Goal: Task Accomplishment & Management: Complete application form

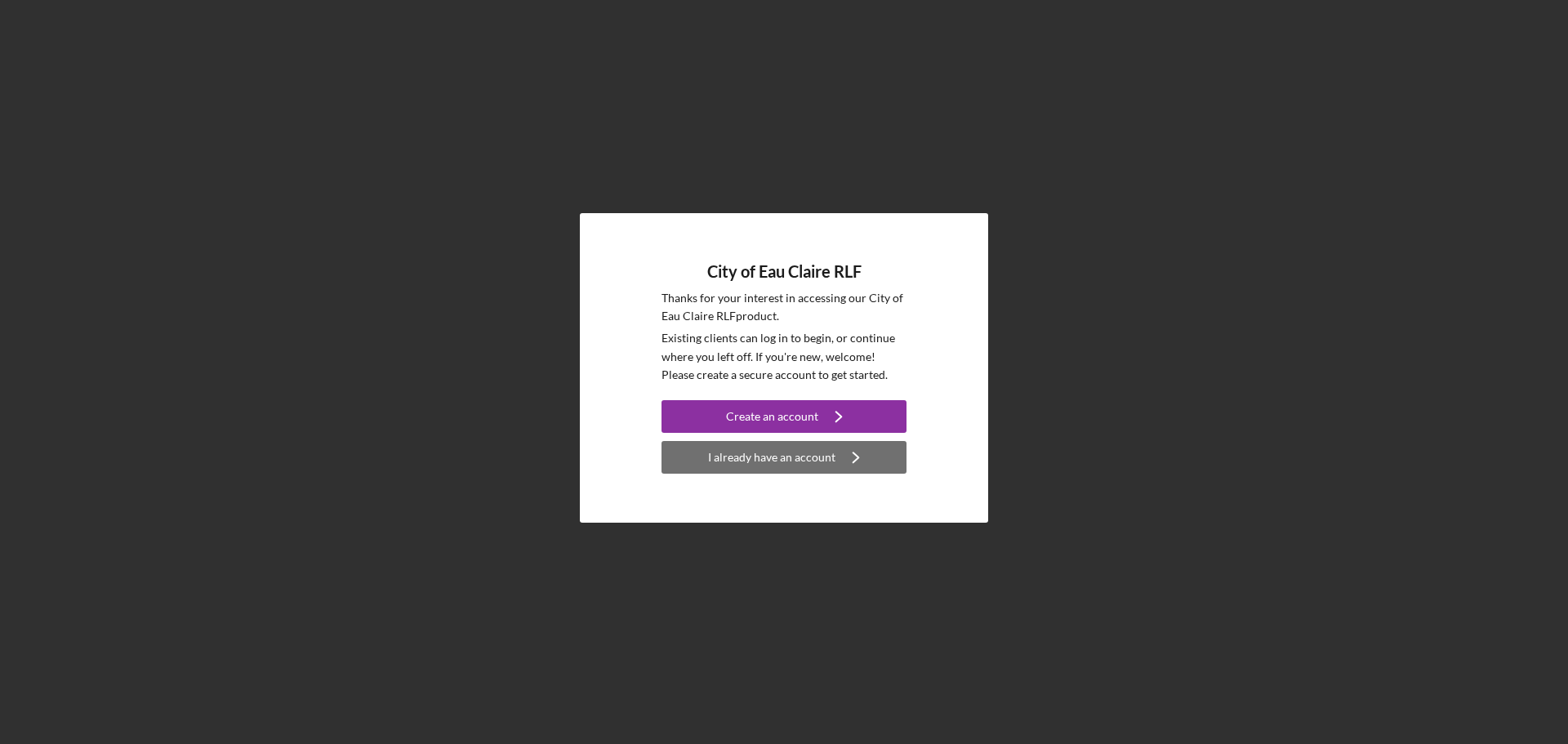
click at [836, 462] on icon "Icon/Navigate" at bounding box center [856, 457] width 41 height 41
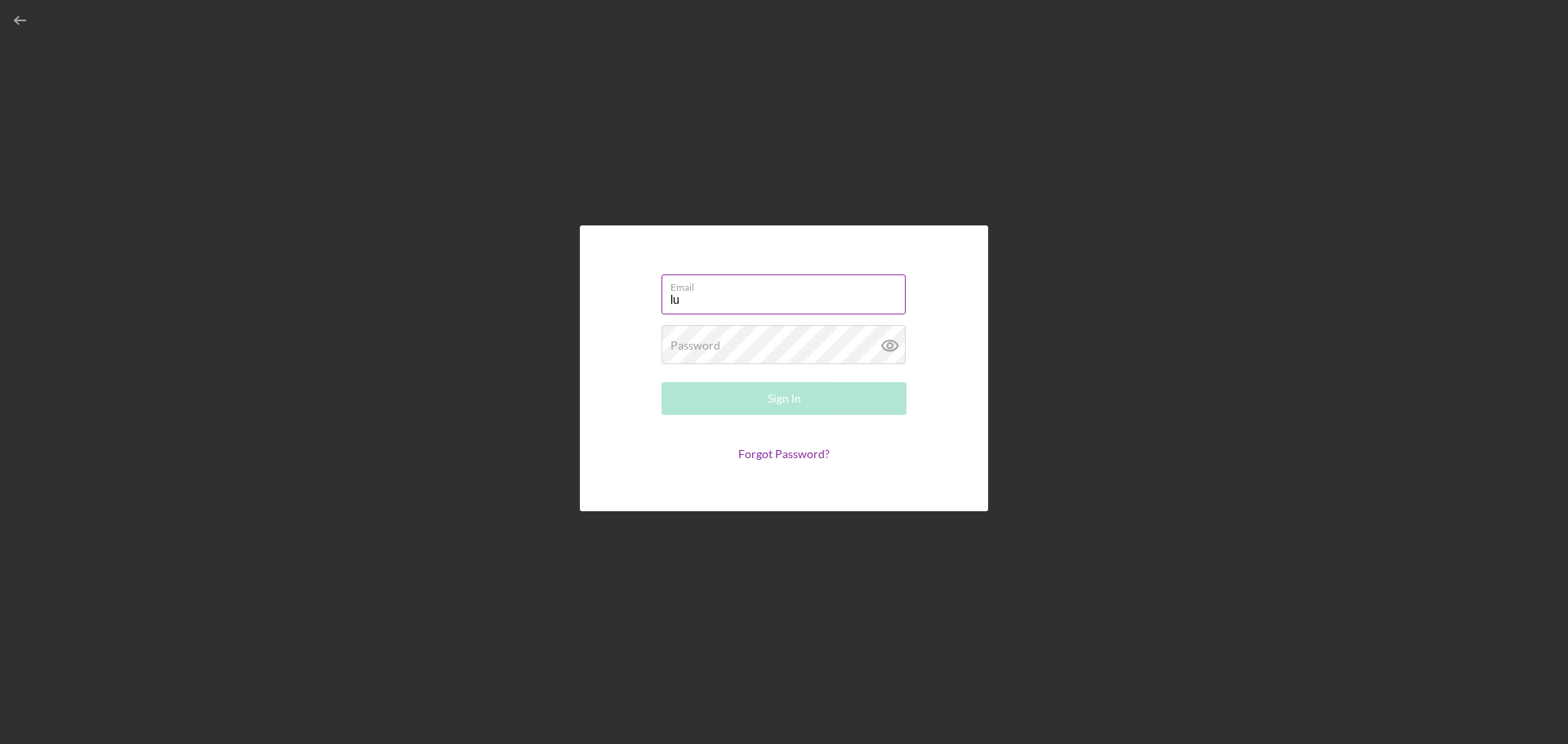
type input "l"
type input "[EMAIL_ADDRESS][DOMAIN_NAME]"
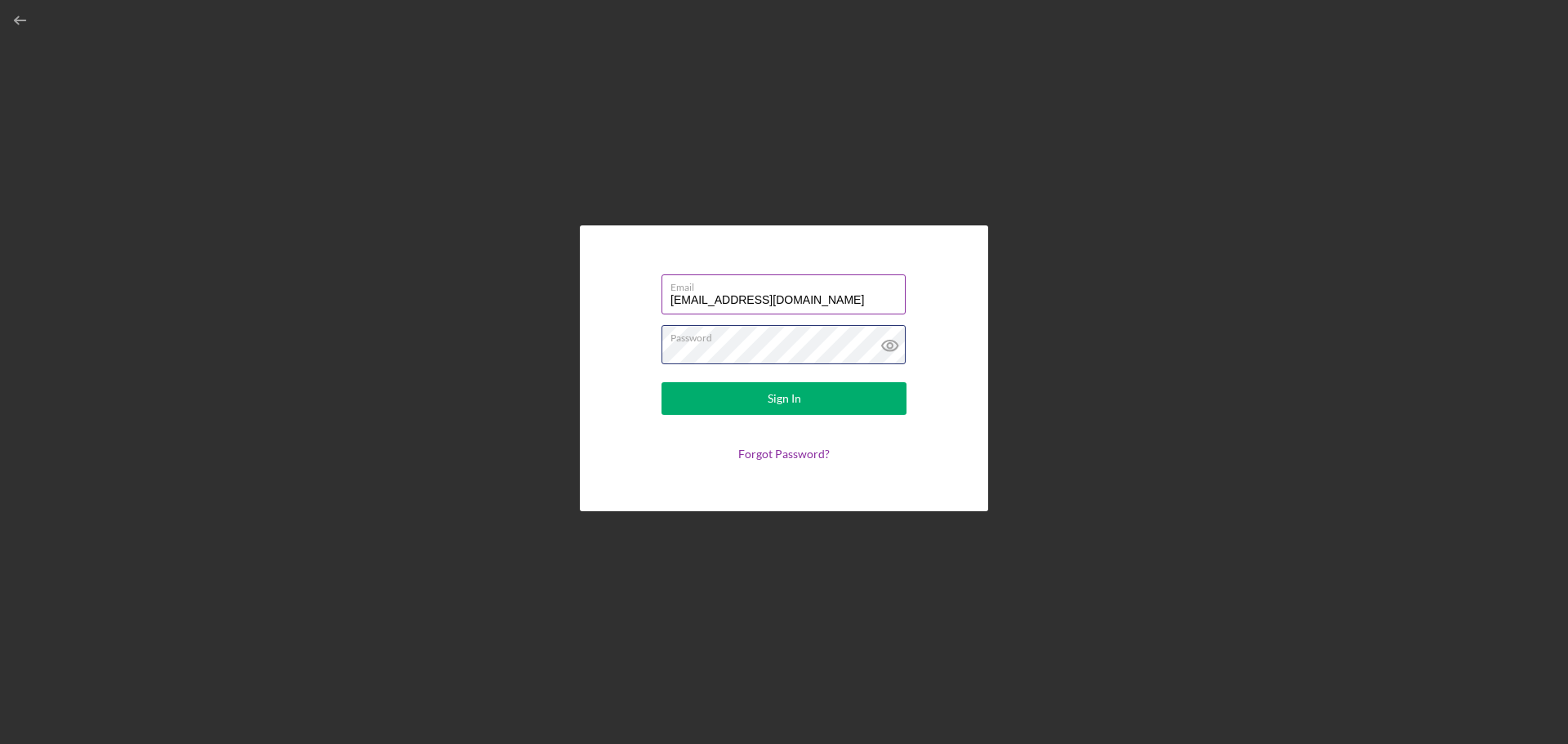
click at [661, 382] on button "Sign In" at bounding box center [783, 398] width 245 height 33
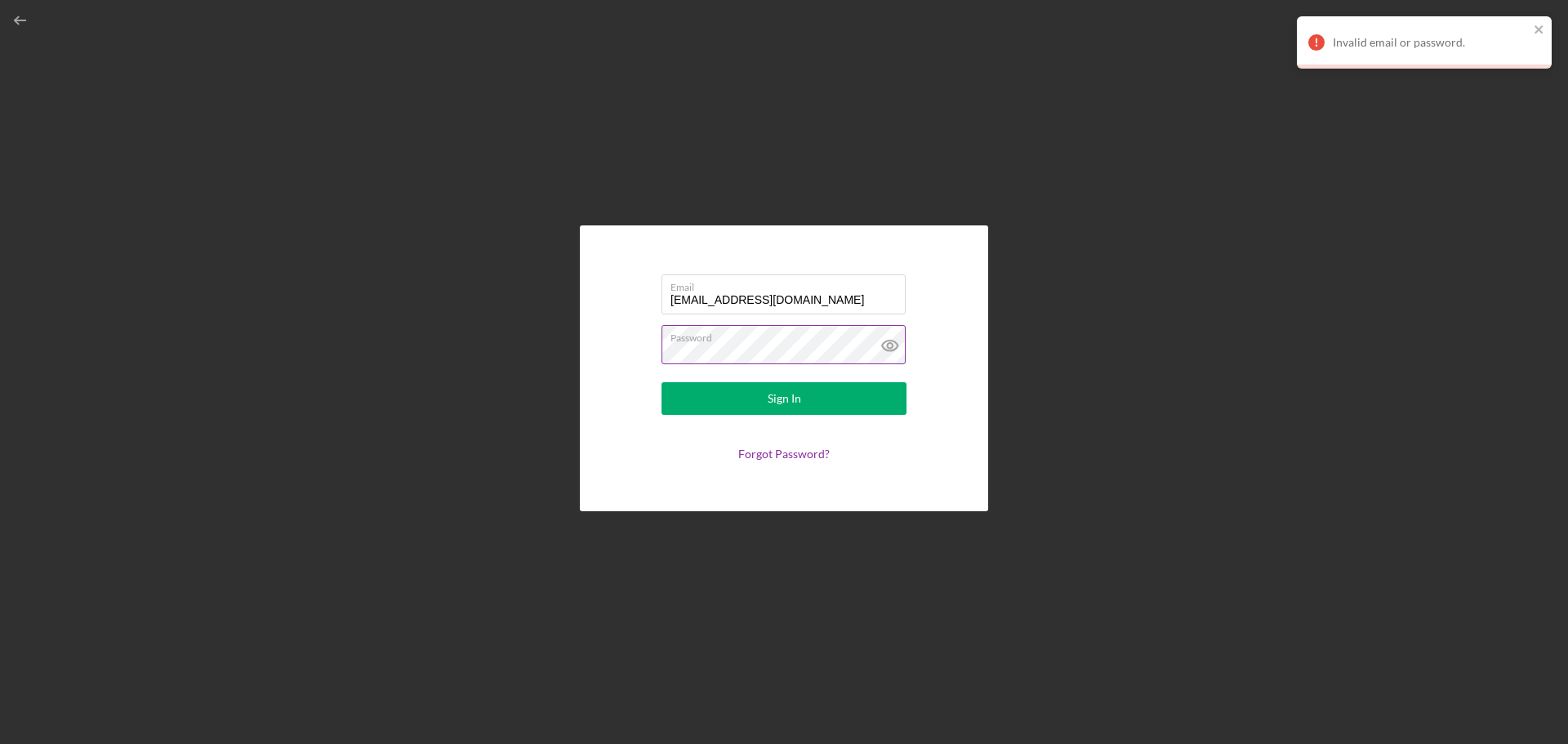
click at [891, 348] on icon at bounding box center [890, 346] width 41 height 41
click at [661, 382] on button "Sign In" at bounding box center [783, 398] width 245 height 33
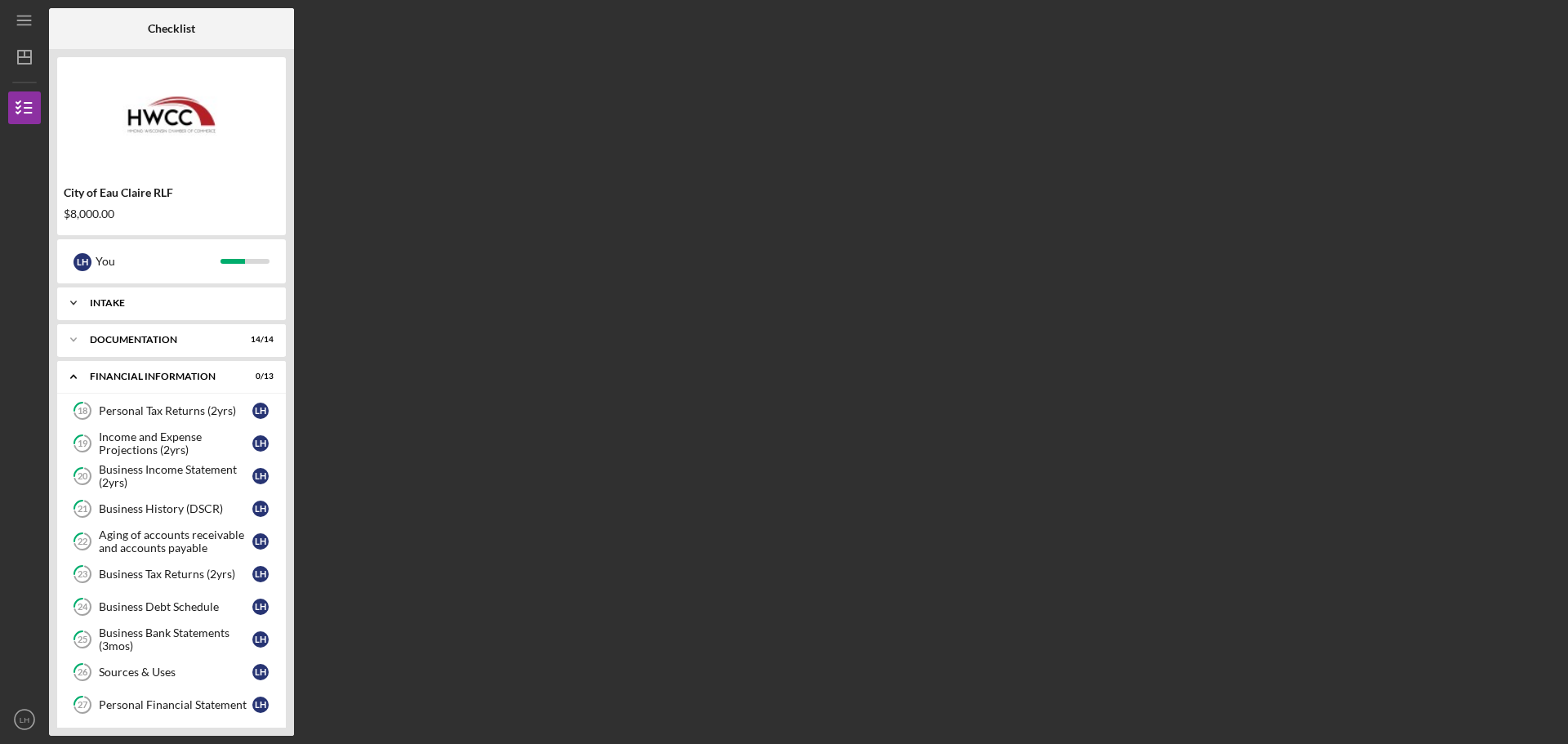
click at [186, 309] on div "Icon/Expander Intake 5 / 5" at bounding box center [172, 303] width 228 height 33
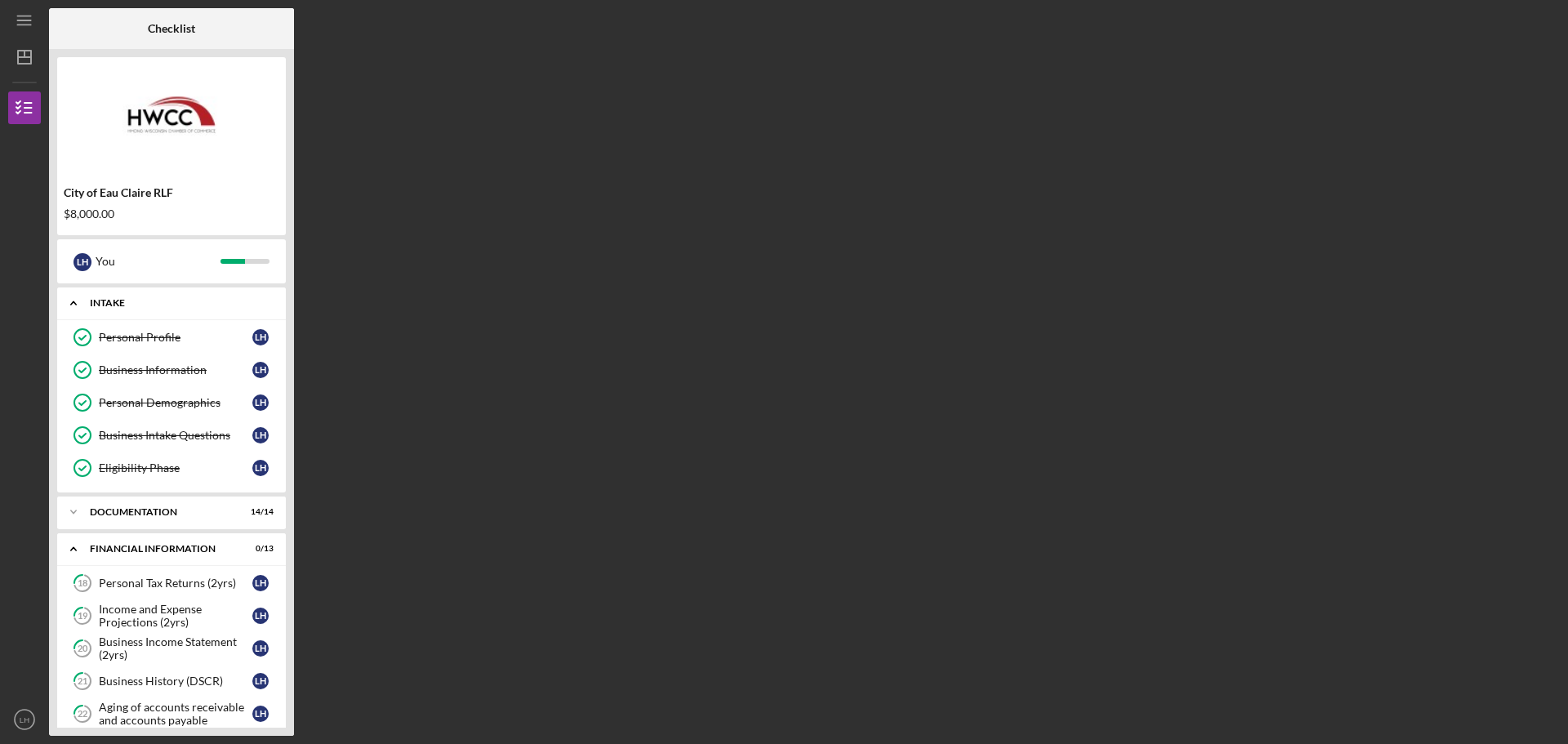
click at [186, 309] on div "Icon/Expander Intake 5 / 5" at bounding box center [172, 303] width 228 height 34
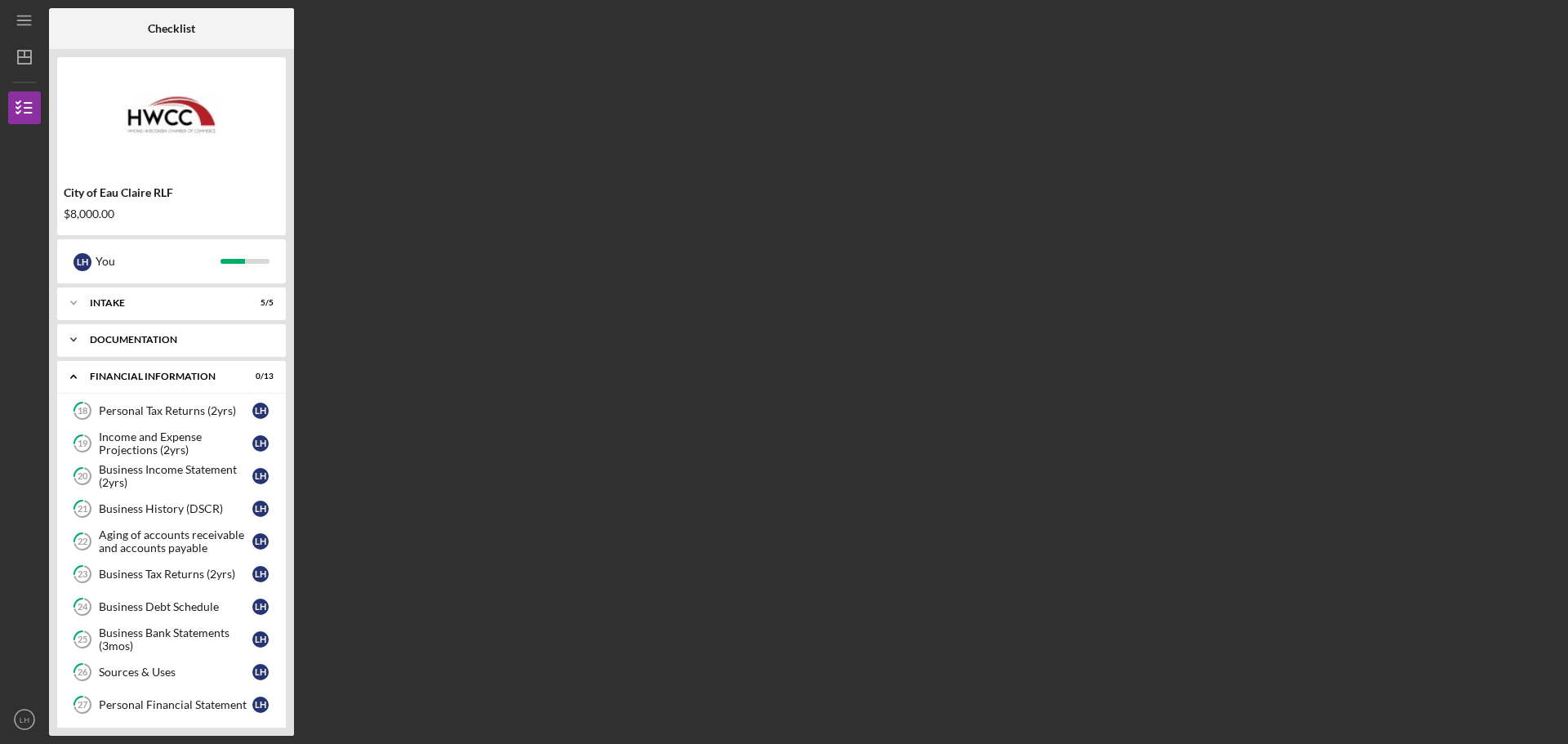
click at [164, 344] on div "Documentation" at bounding box center [178, 340] width 176 height 10
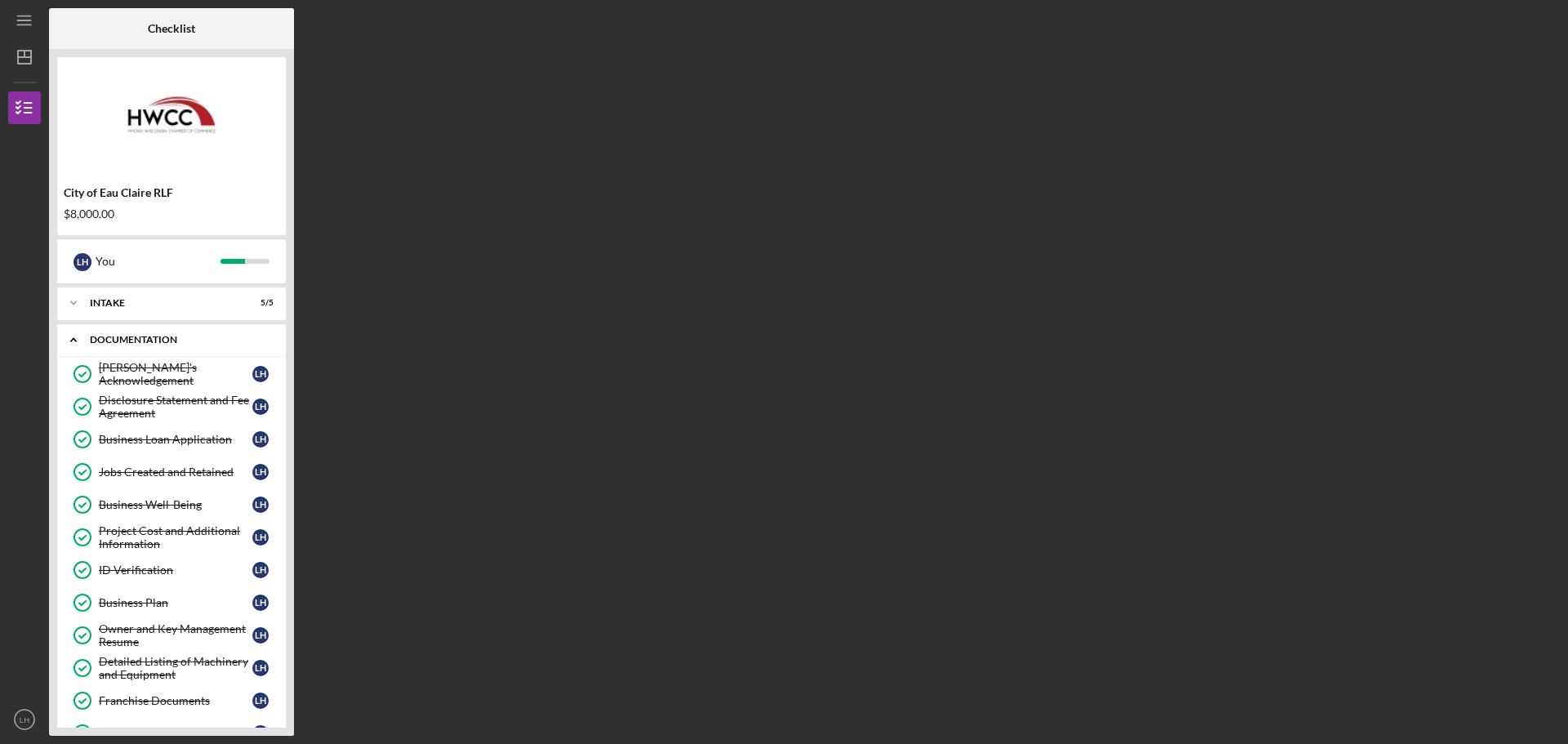
click at [100, 339] on div "Documentation" at bounding box center [178, 340] width 176 height 10
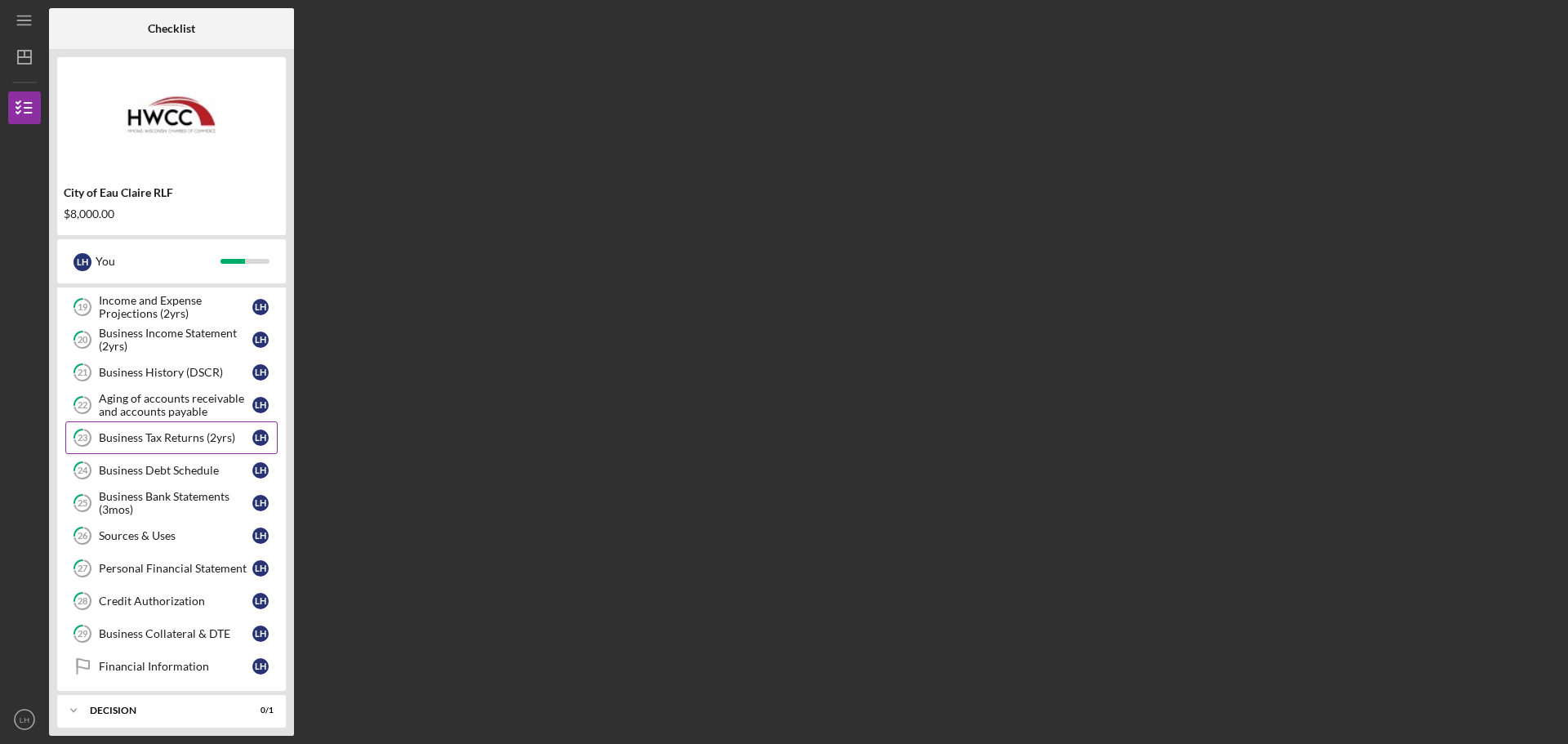
scroll to position [218, 0]
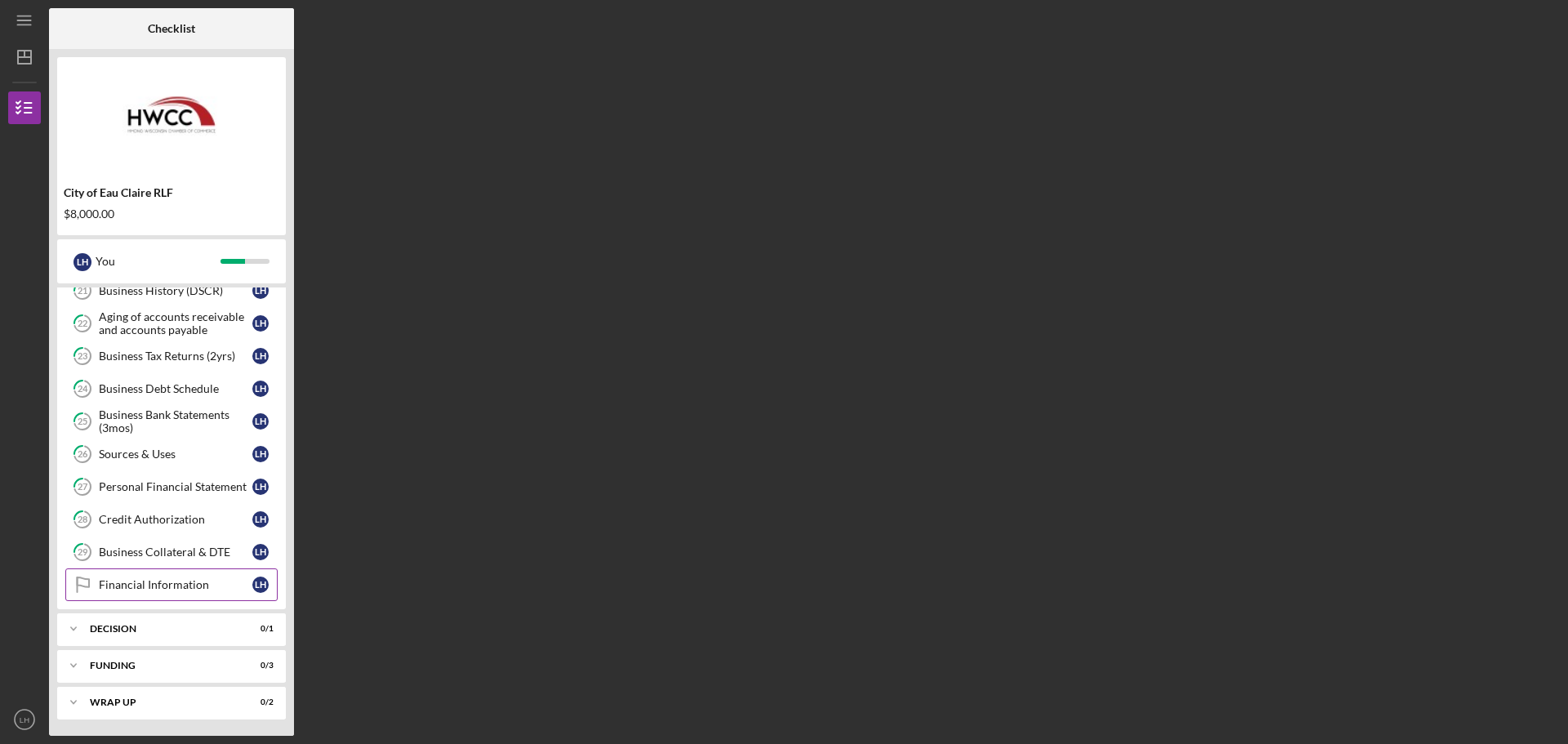
click at [162, 577] on link "Financial Information Financial Information L H" at bounding box center [171, 585] width 212 height 33
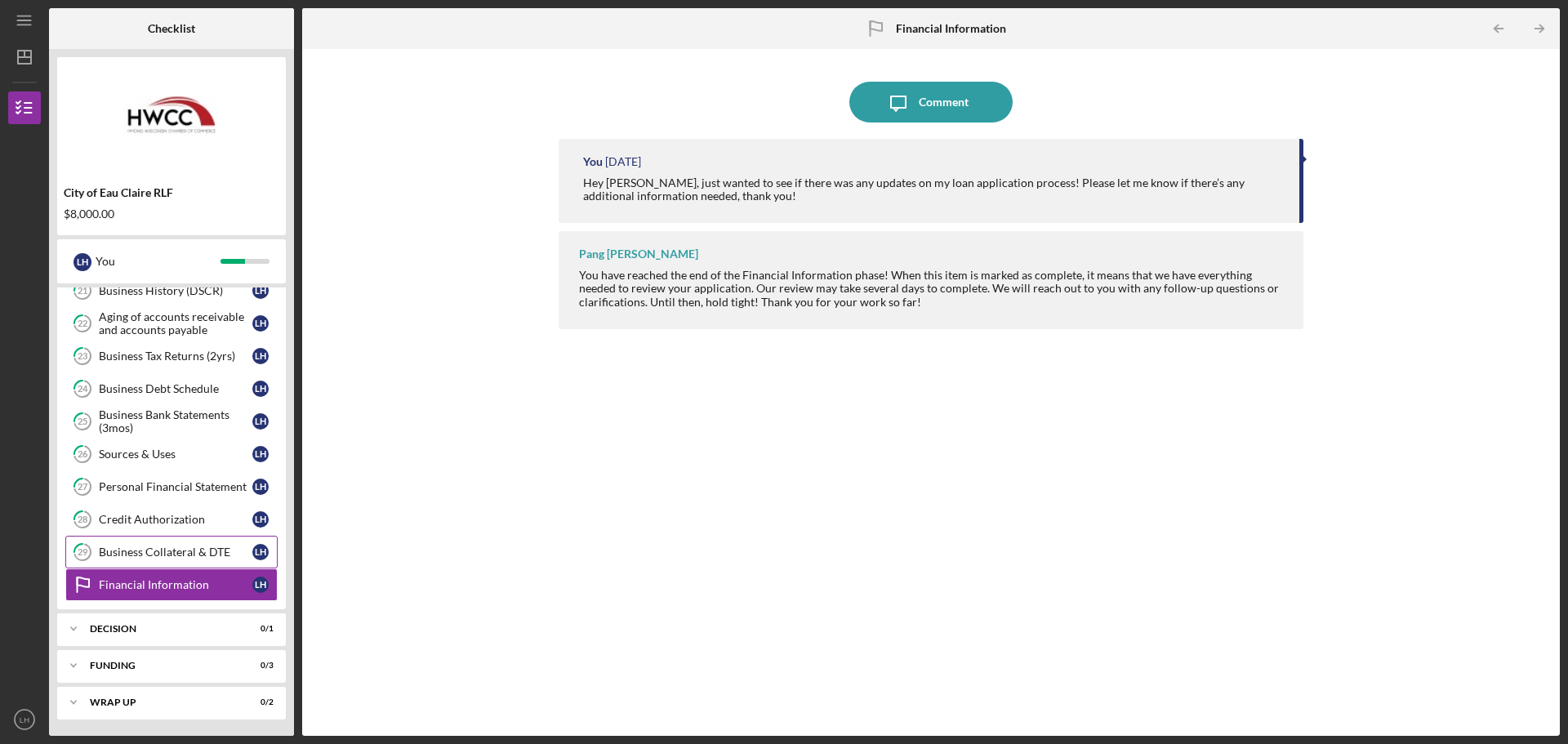
click at [143, 548] on div "Business Collateral & DTE" at bounding box center [176, 553] width 154 height 13
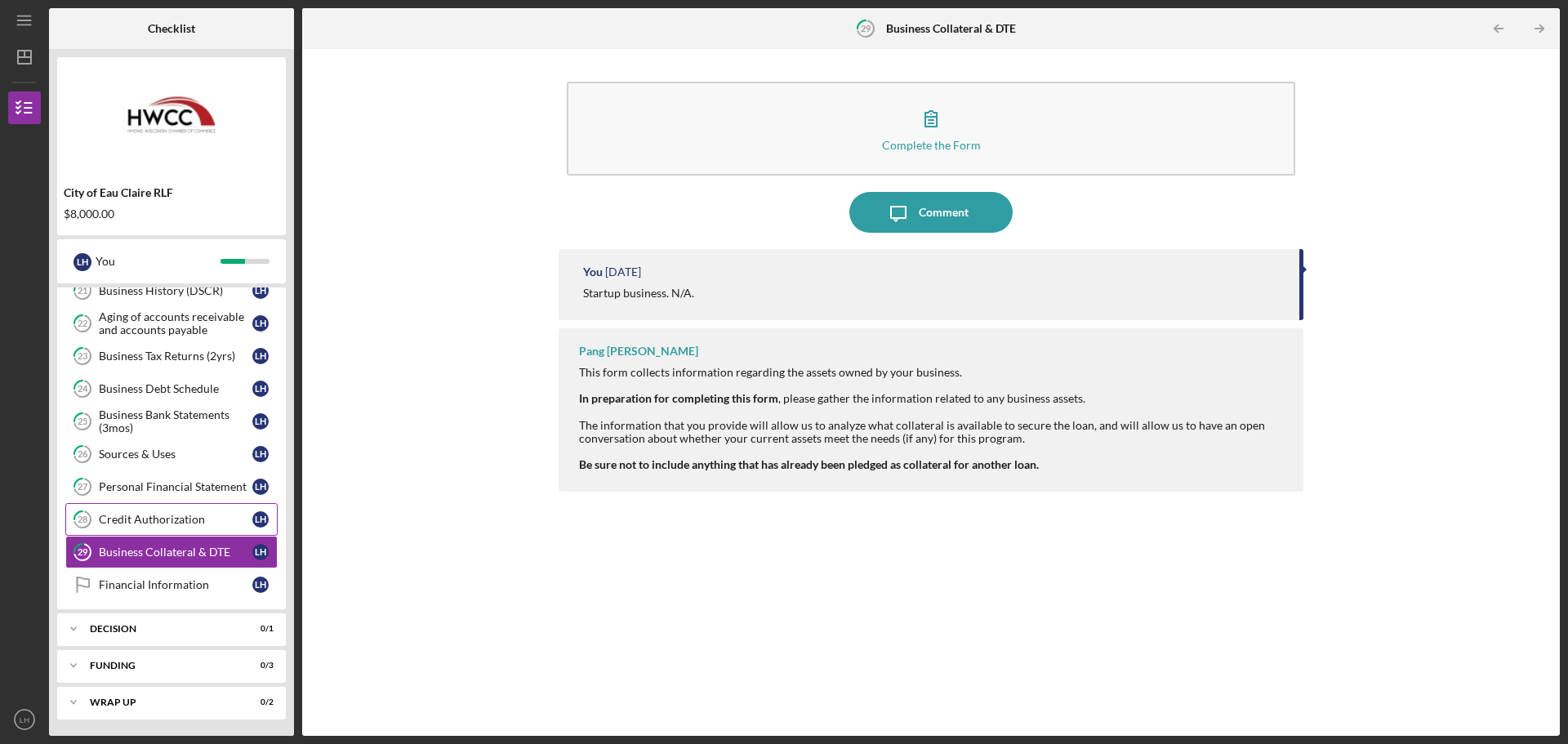
click at [133, 524] on div "Credit Authorization" at bounding box center [176, 520] width 154 height 13
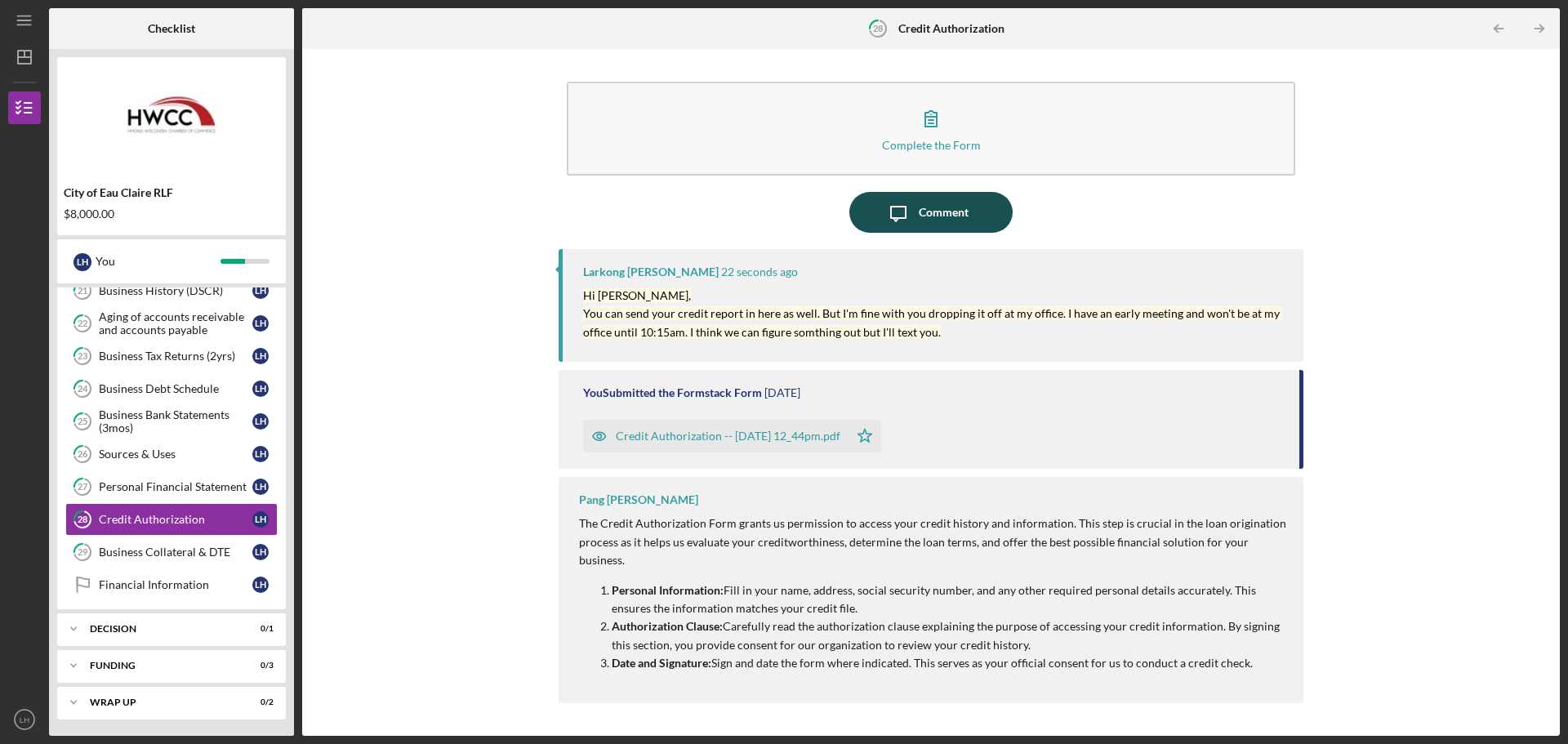
click at [917, 209] on icon "Icon/Message" at bounding box center [898, 212] width 41 height 41
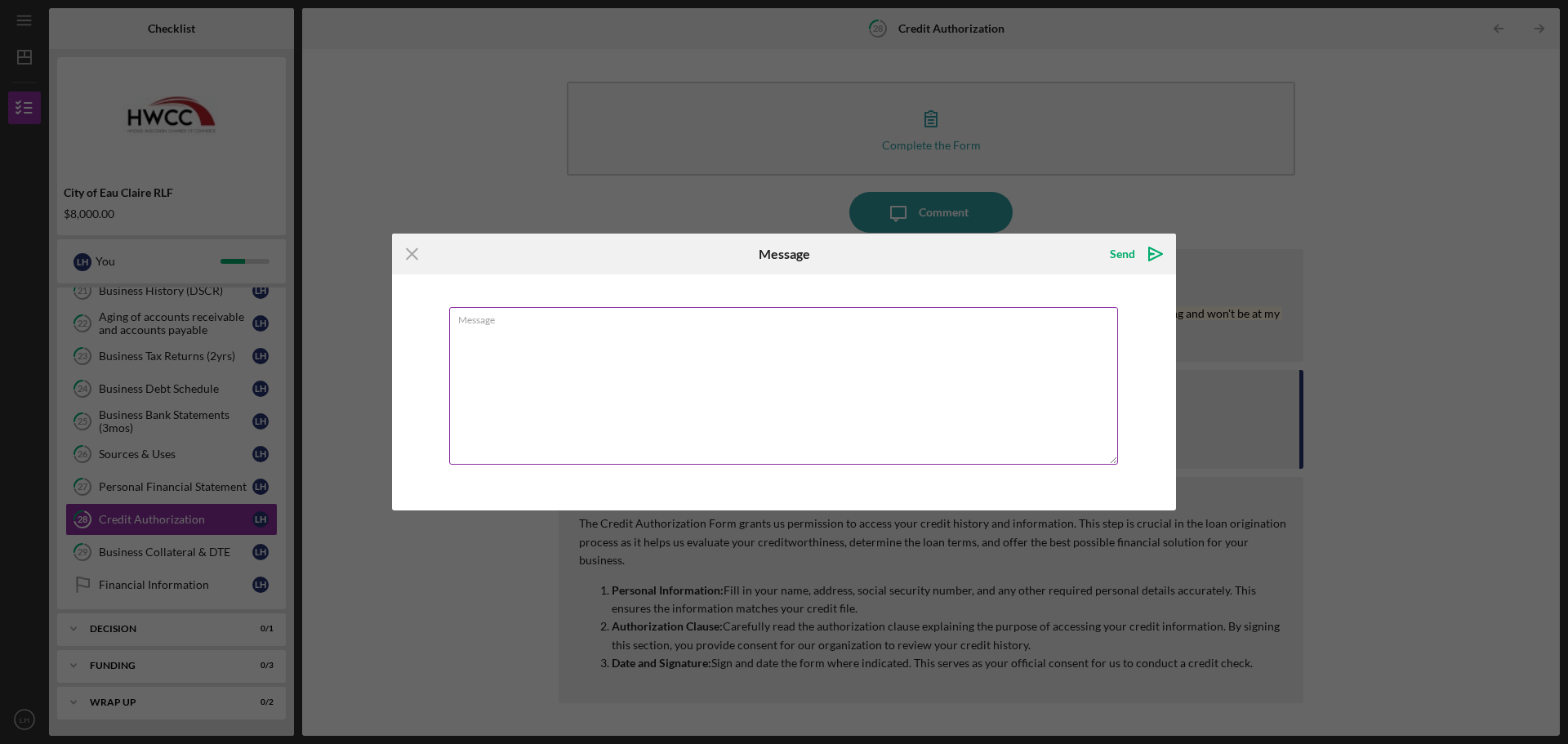
click at [629, 356] on textarea "Message" at bounding box center [783, 386] width 669 height 157
click at [530, 353] on textarea "Message" at bounding box center [783, 386] width 669 height 157
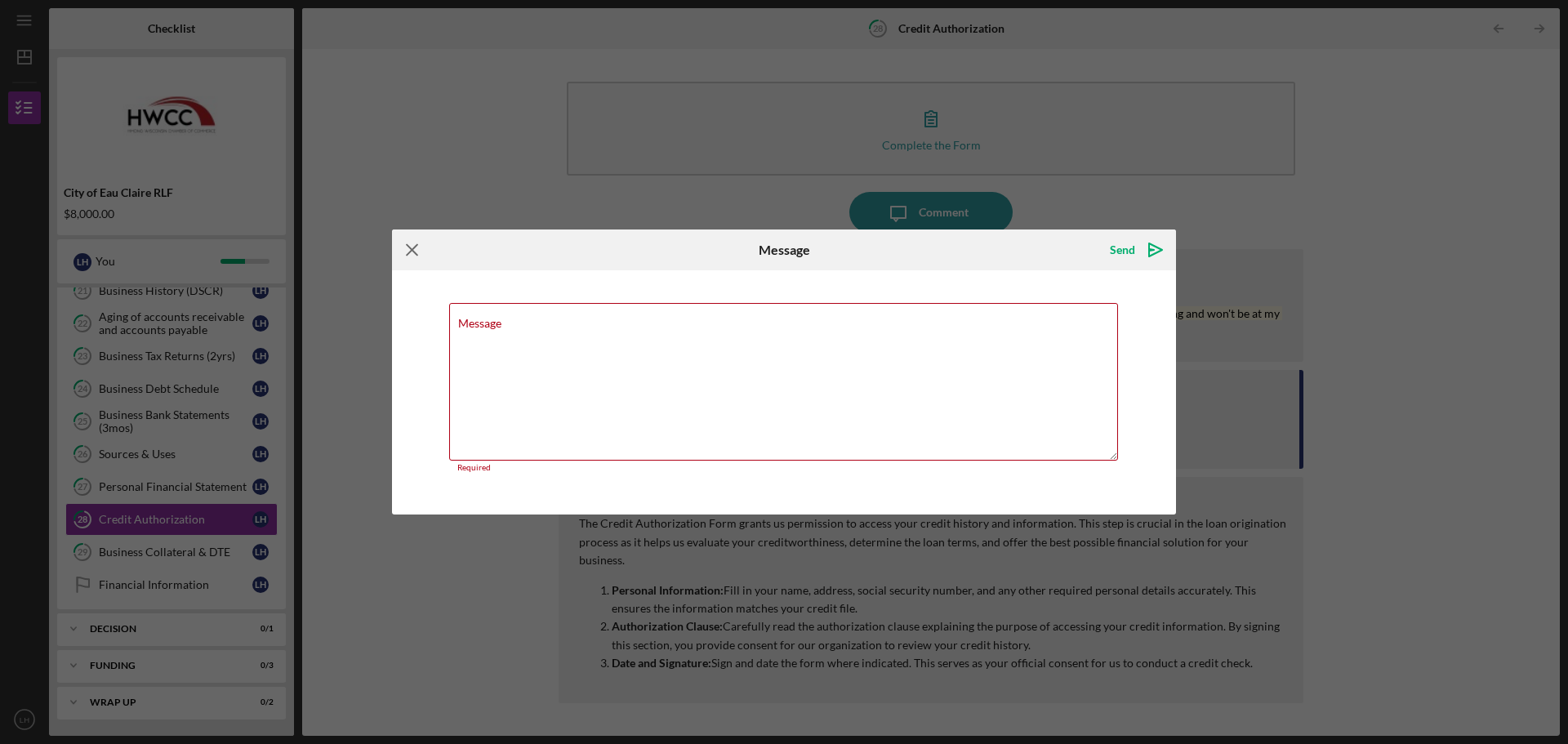
click at [421, 245] on icon "Icon/Menu Close" at bounding box center [413, 250] width 41 height 41
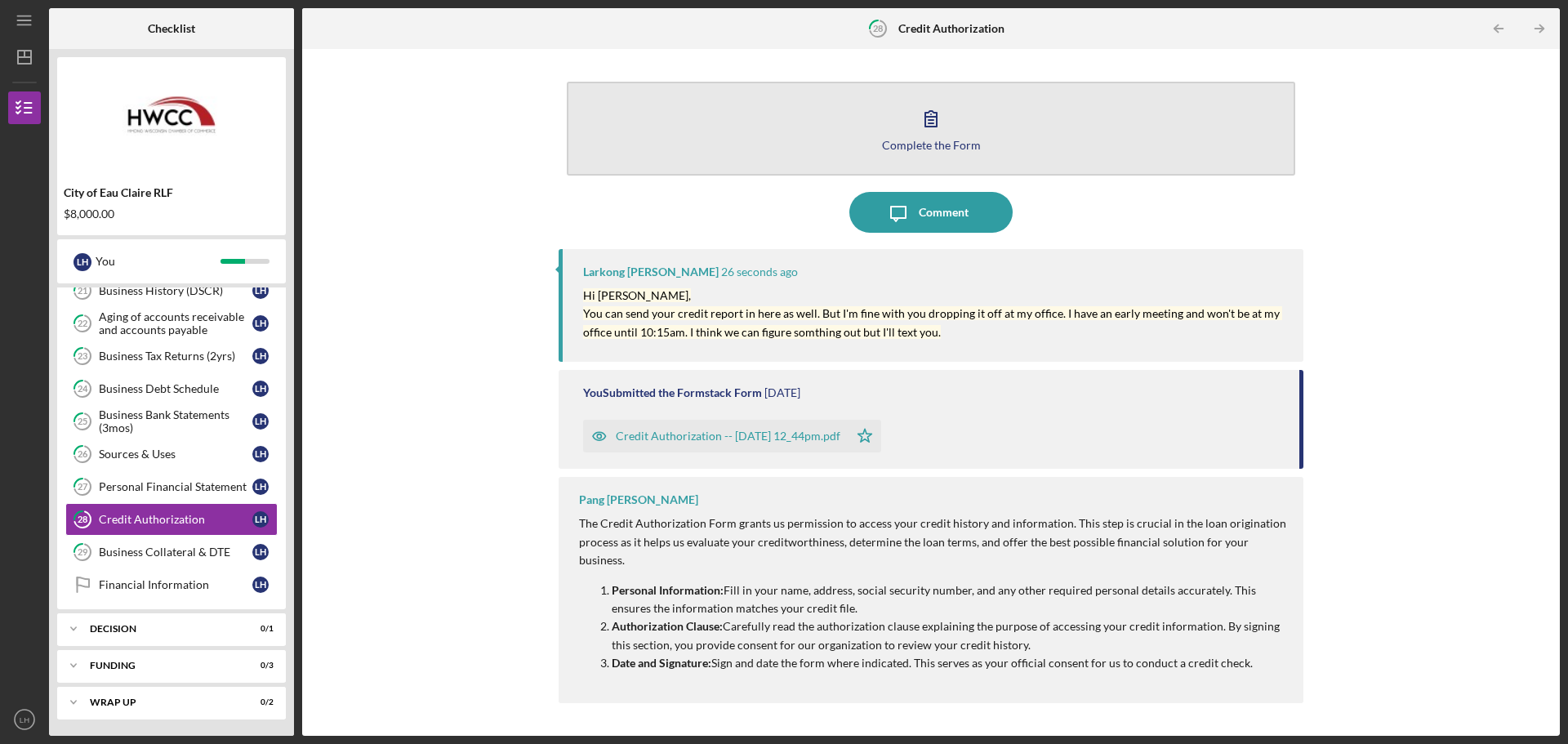
click at [932, 134] on icon "button" at bounding box center [931, 118] width 41 height 41
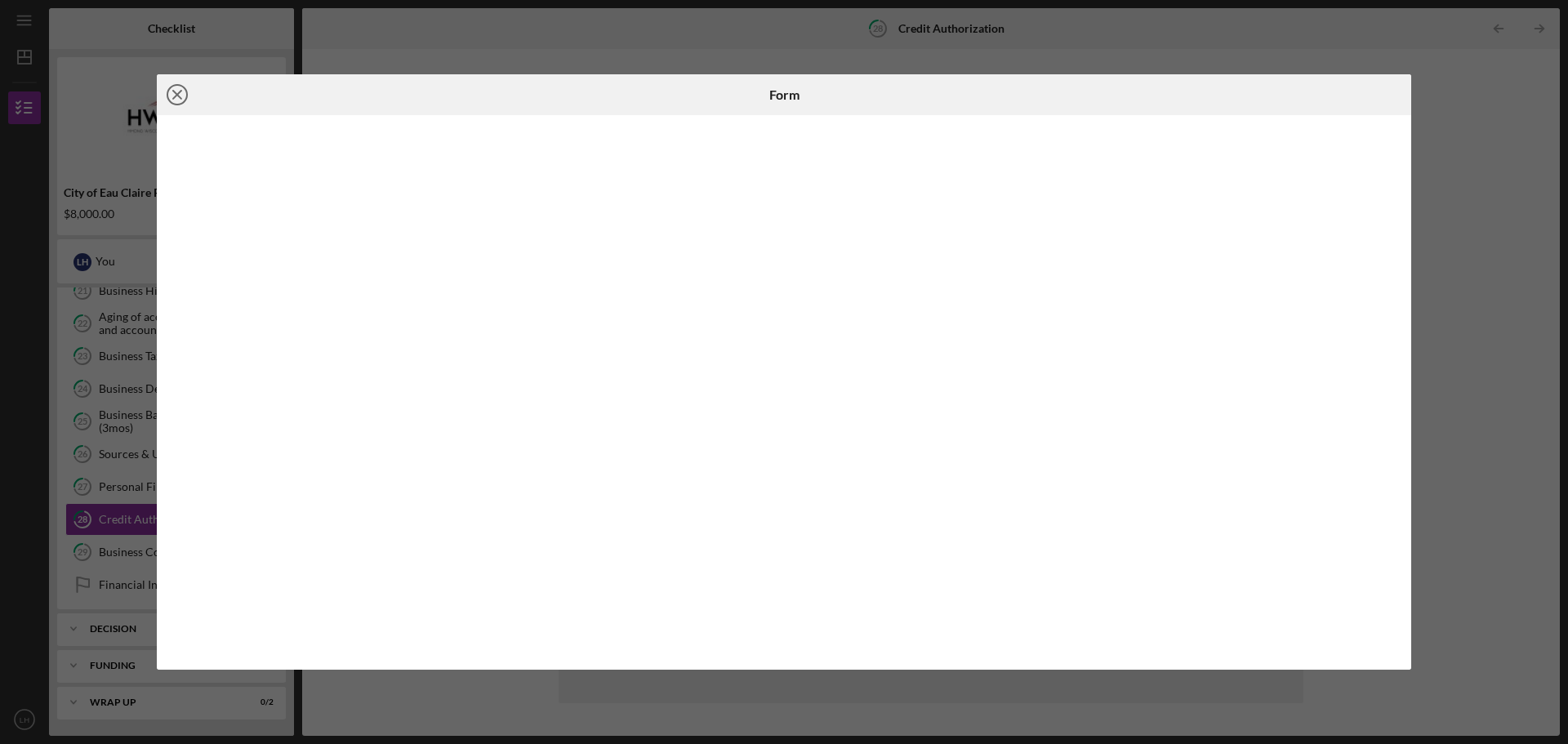
click at [174, 93] on icon "Icon/Close" at bounding box center [177, 94] width 41 height 41
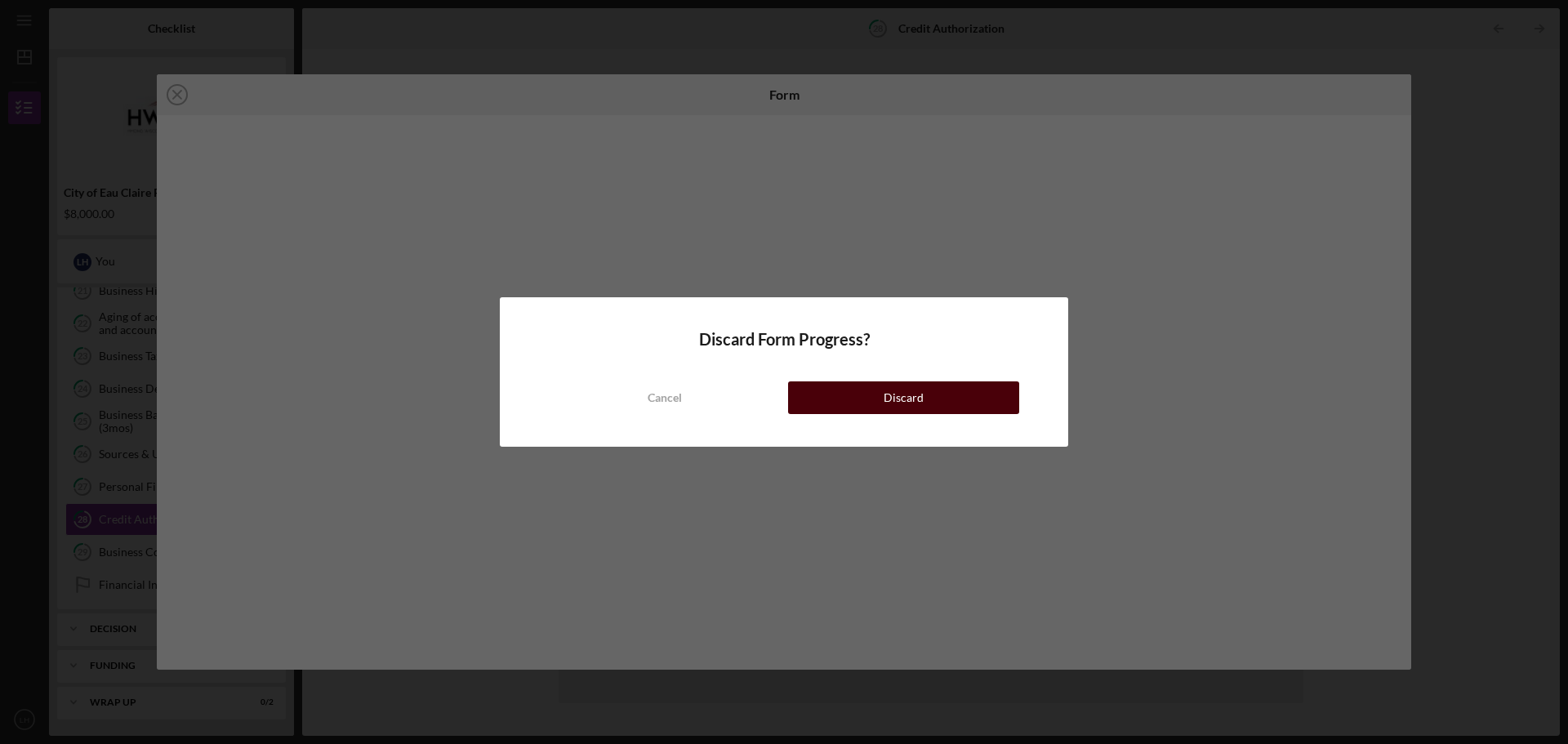
click at [822, 385] on button "Discard" at bounding box center [903, 397] width 231 height 33
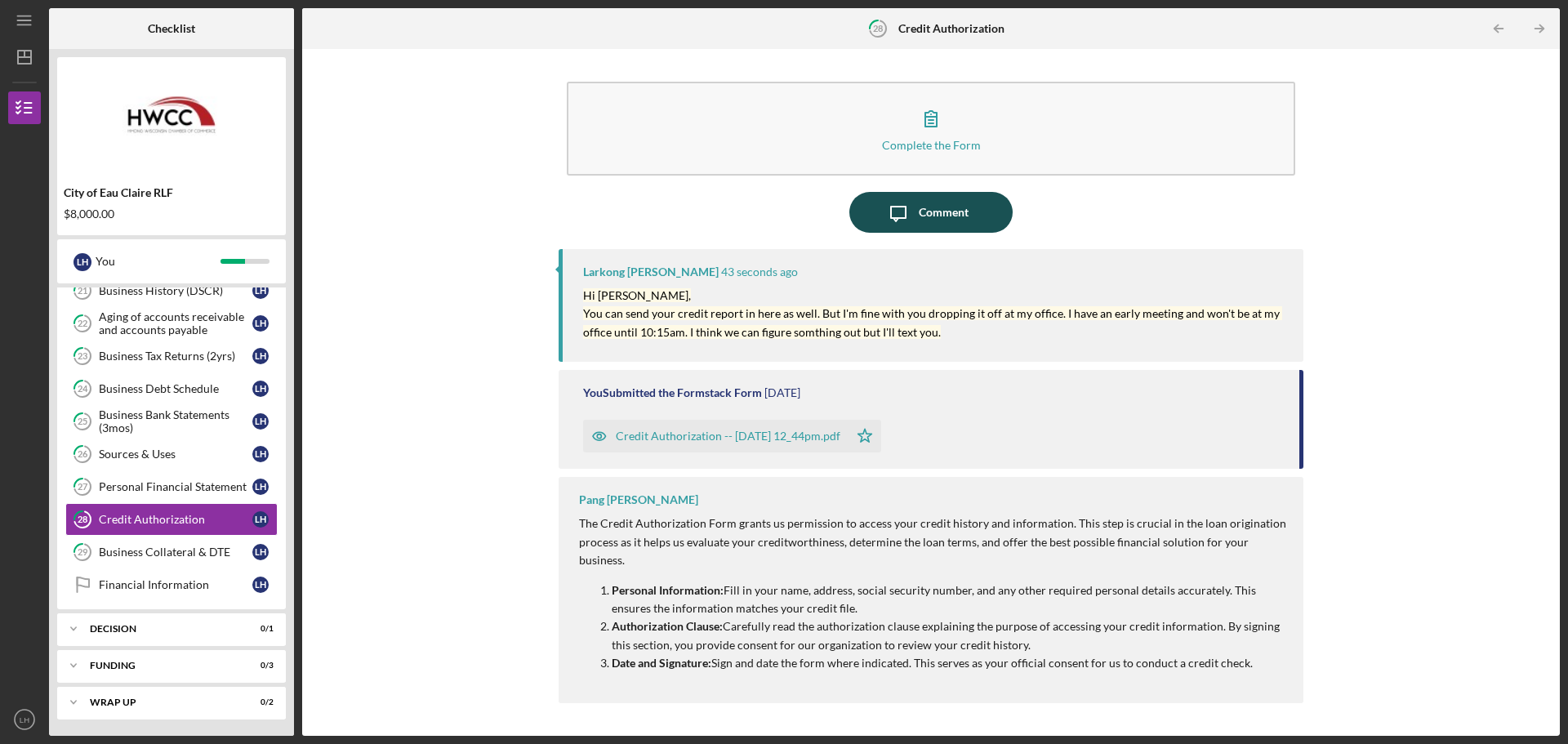
click at [930, 211] on div "Comment" at bounding box center [944, 212] width 50 height 41
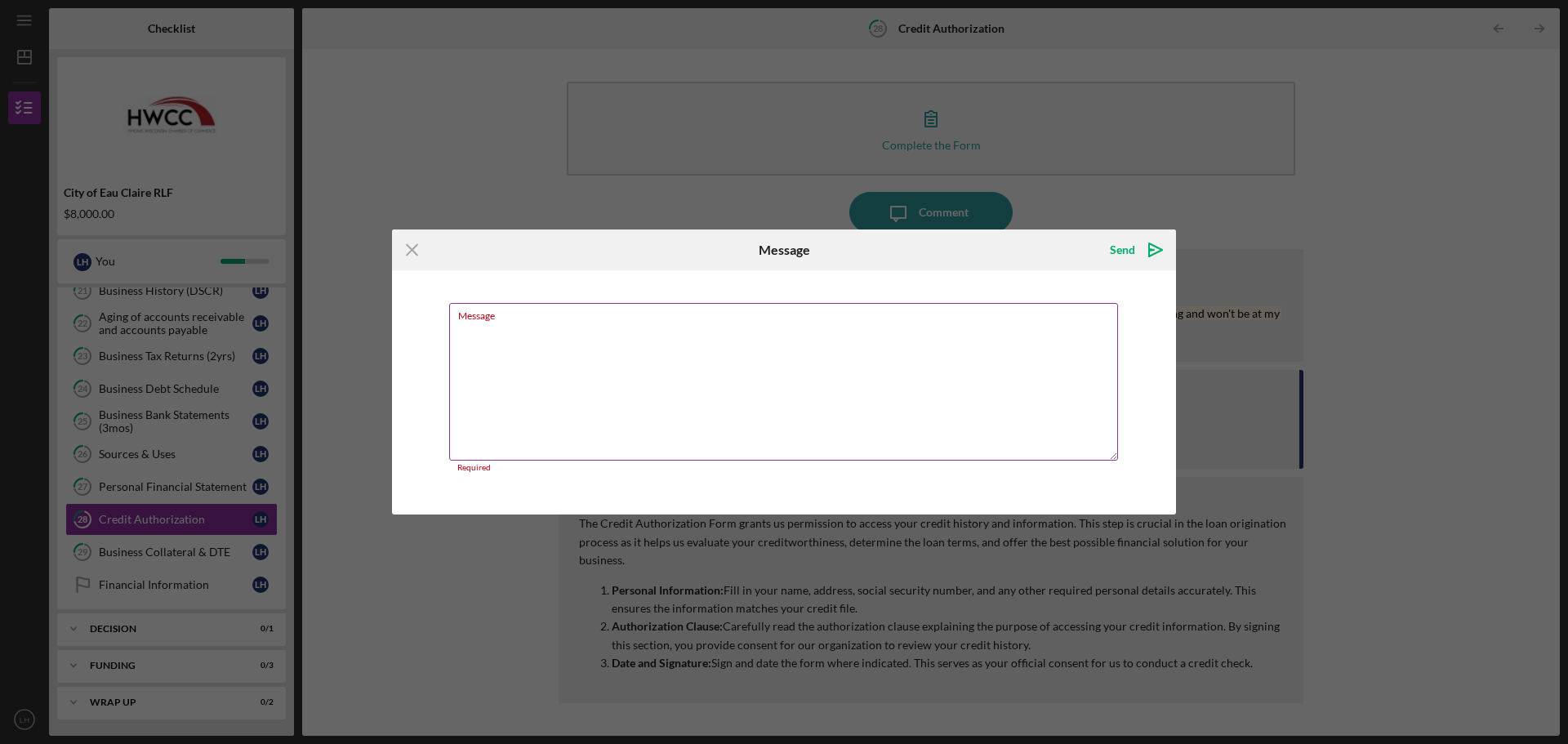
click at [570, 343] on textarea "Message" at bounding box center [783, 382] width 669 height 157
click at [414, 249] on line at bounding box center [412, 249] width 11 height 11
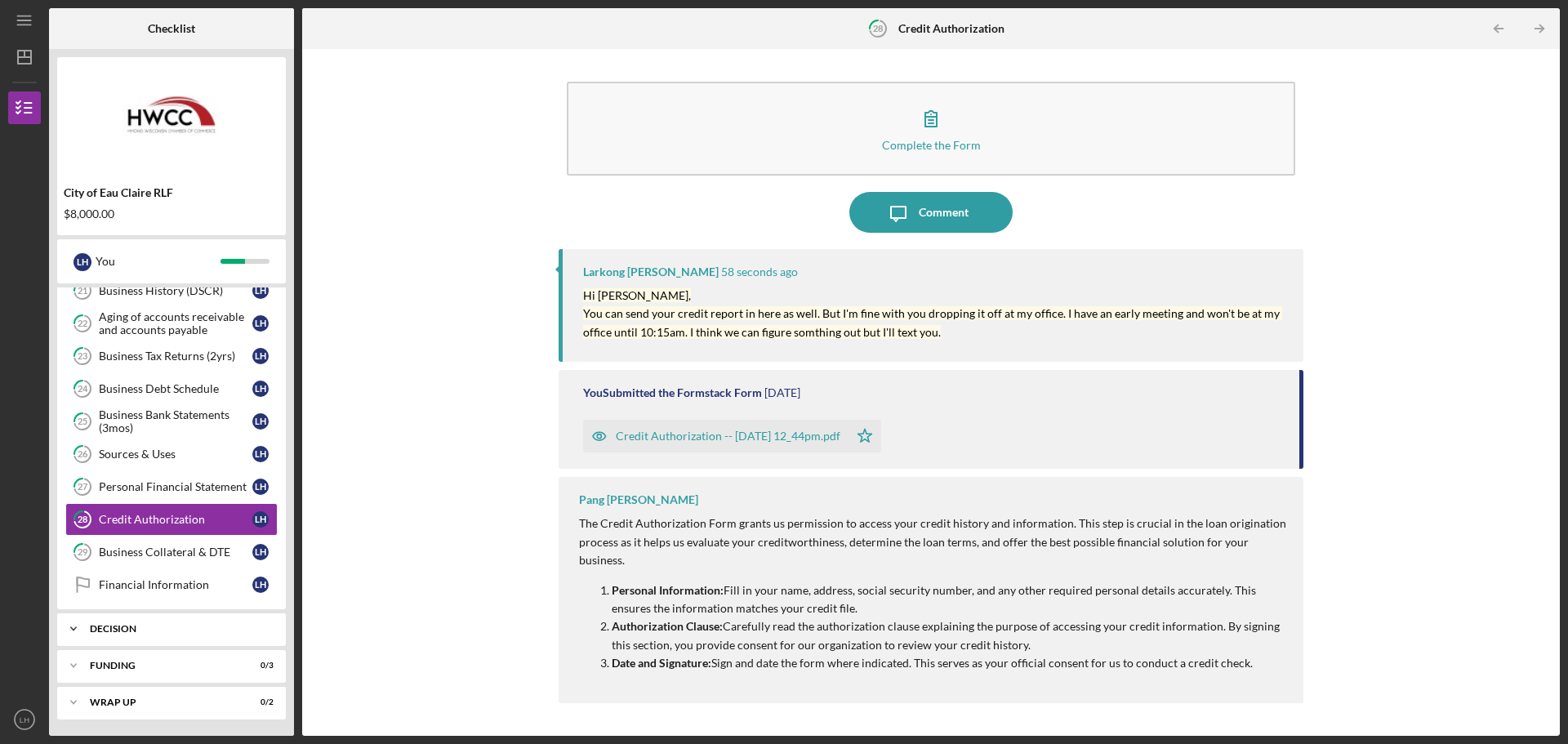
click at [185, 617] on div "Icon/Expander Decision 0 / 1" at bounding box center [172, 629] width 228 height 33
click at [166, 664] on div "Decision" at bounding box center [176, 663] width 154 height 13
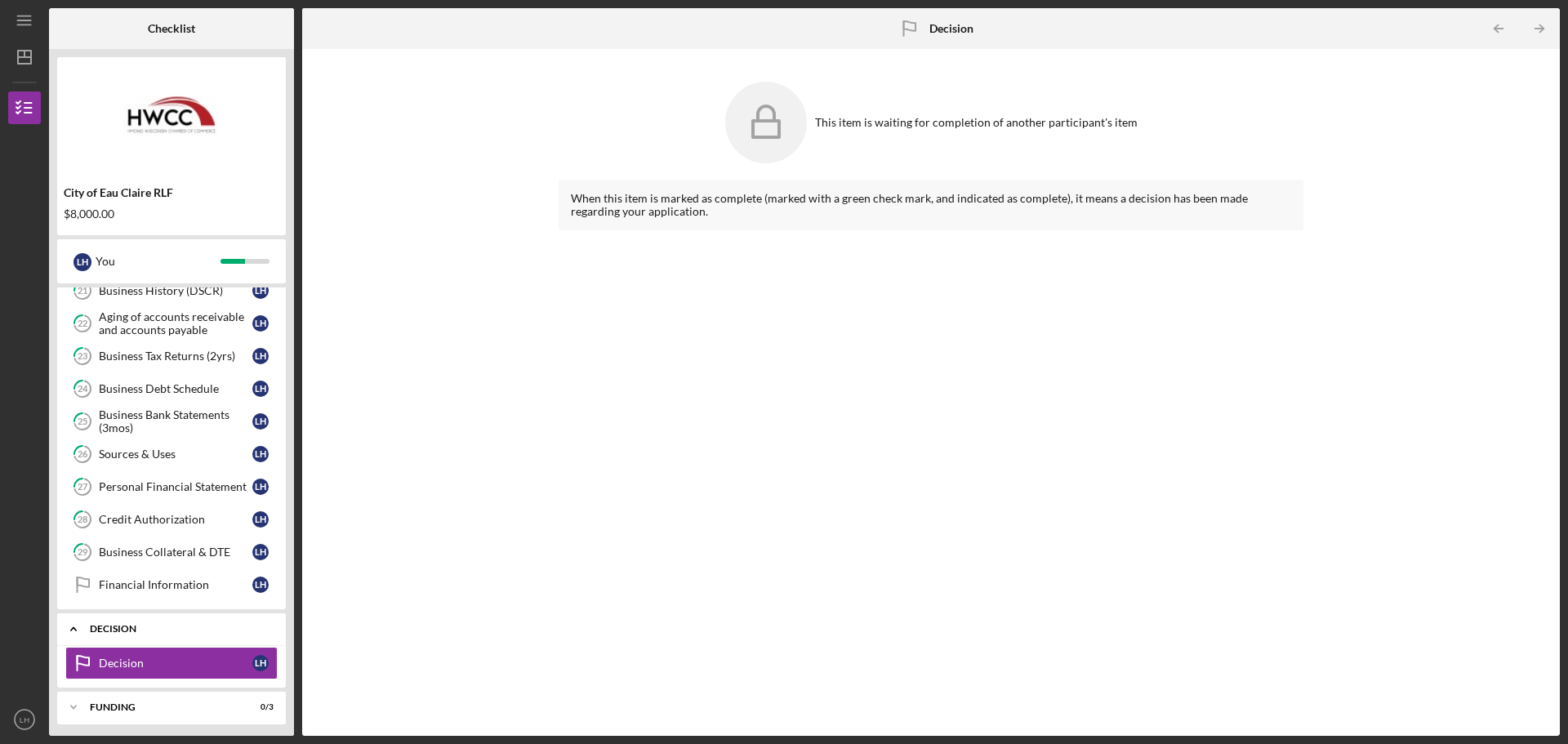
click at [133, 617] on div "Icon/Expander Decision 0 / 1" at bounding box center [172, 629] width 228 height 34
click at [124, 677] on div "Icon/Expander Funding 0 / 3" at bounding box center [172, 666] width 228 height 33
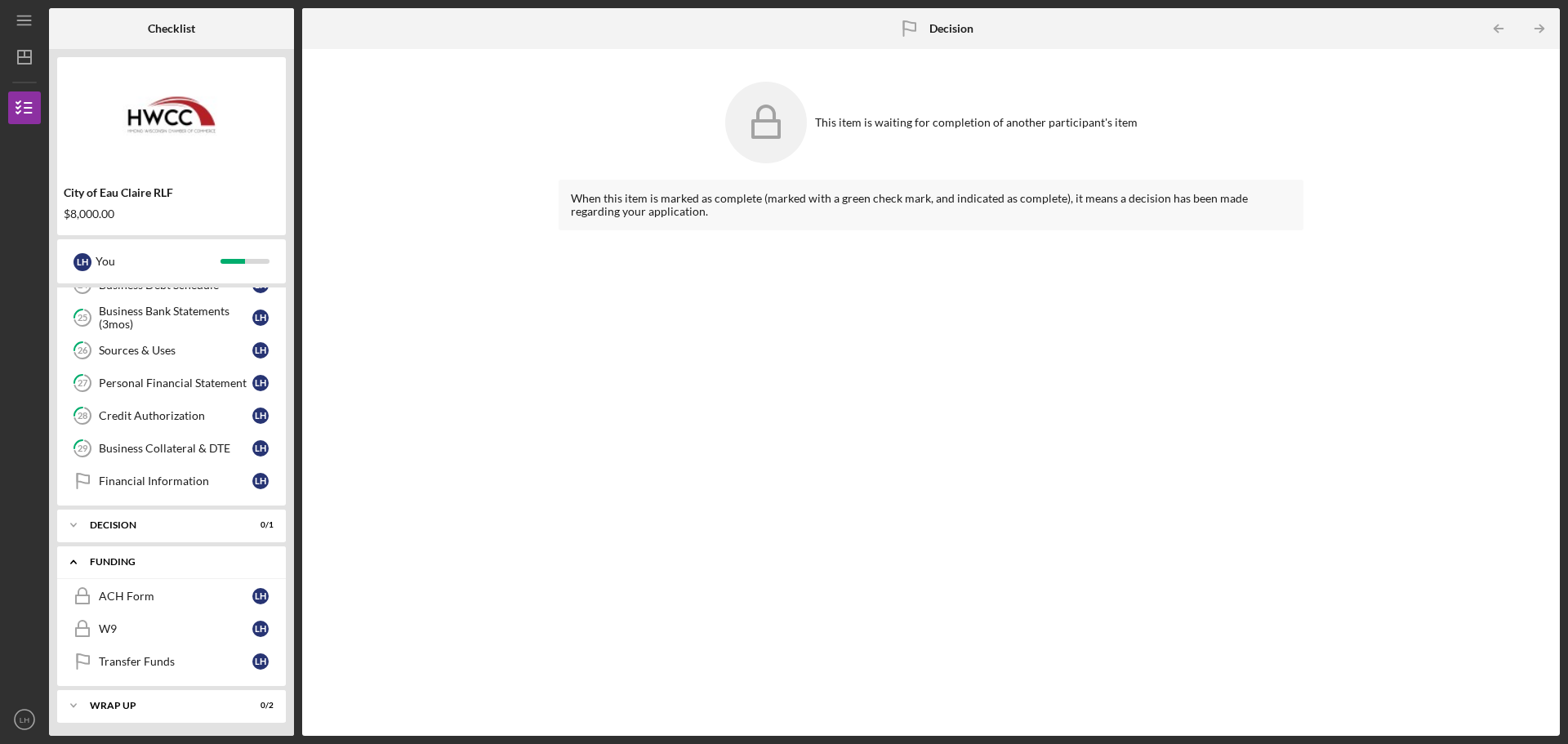
scroll to position [325, 0]
click at [117, 561] on div "Funding" at bounding box center [178, 559] width 176 height 10
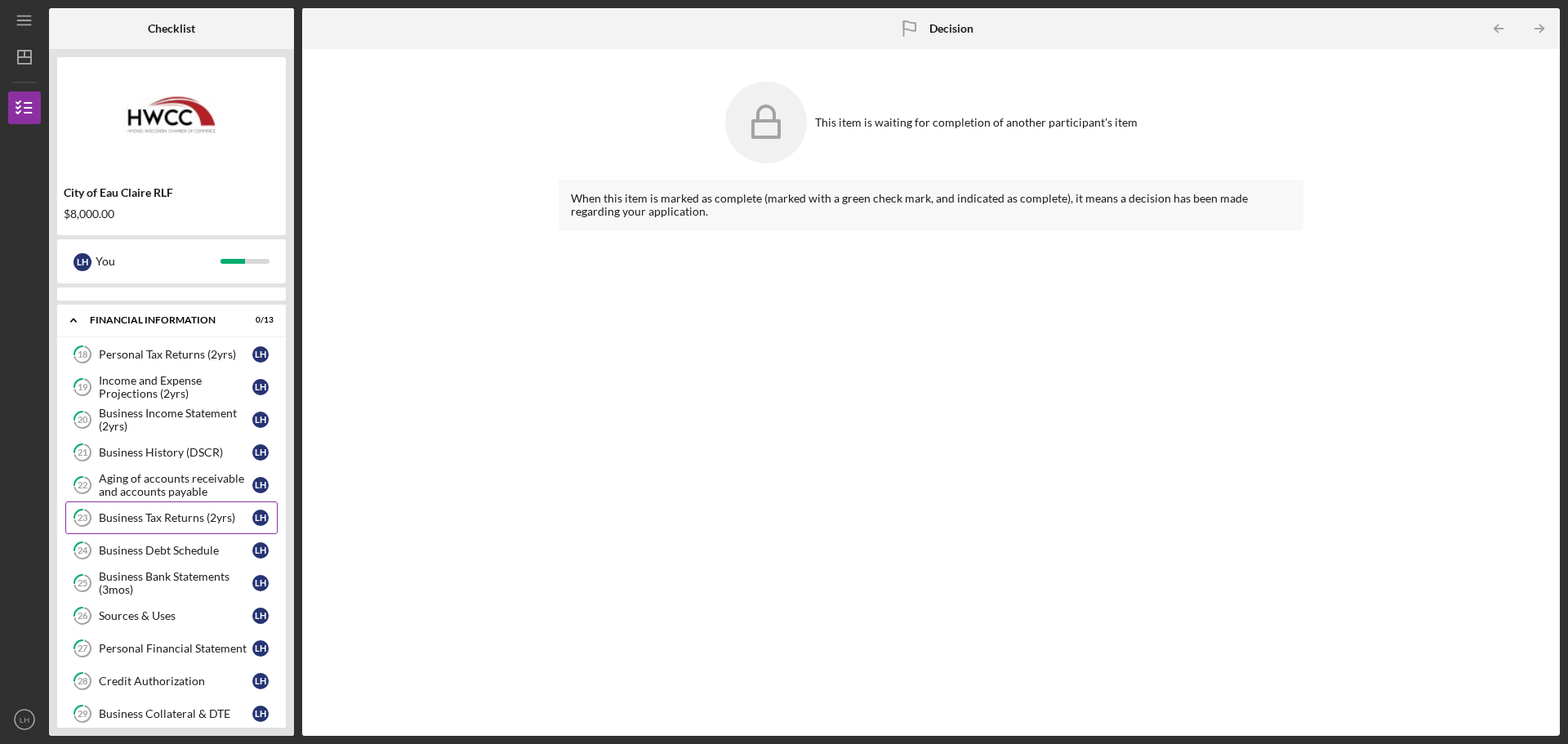
scroll to position [55, 0]
click at [169, 352] on div "Personal Tax Returns (2yrs)" at bounding box center [176, 356] width 154 height 13
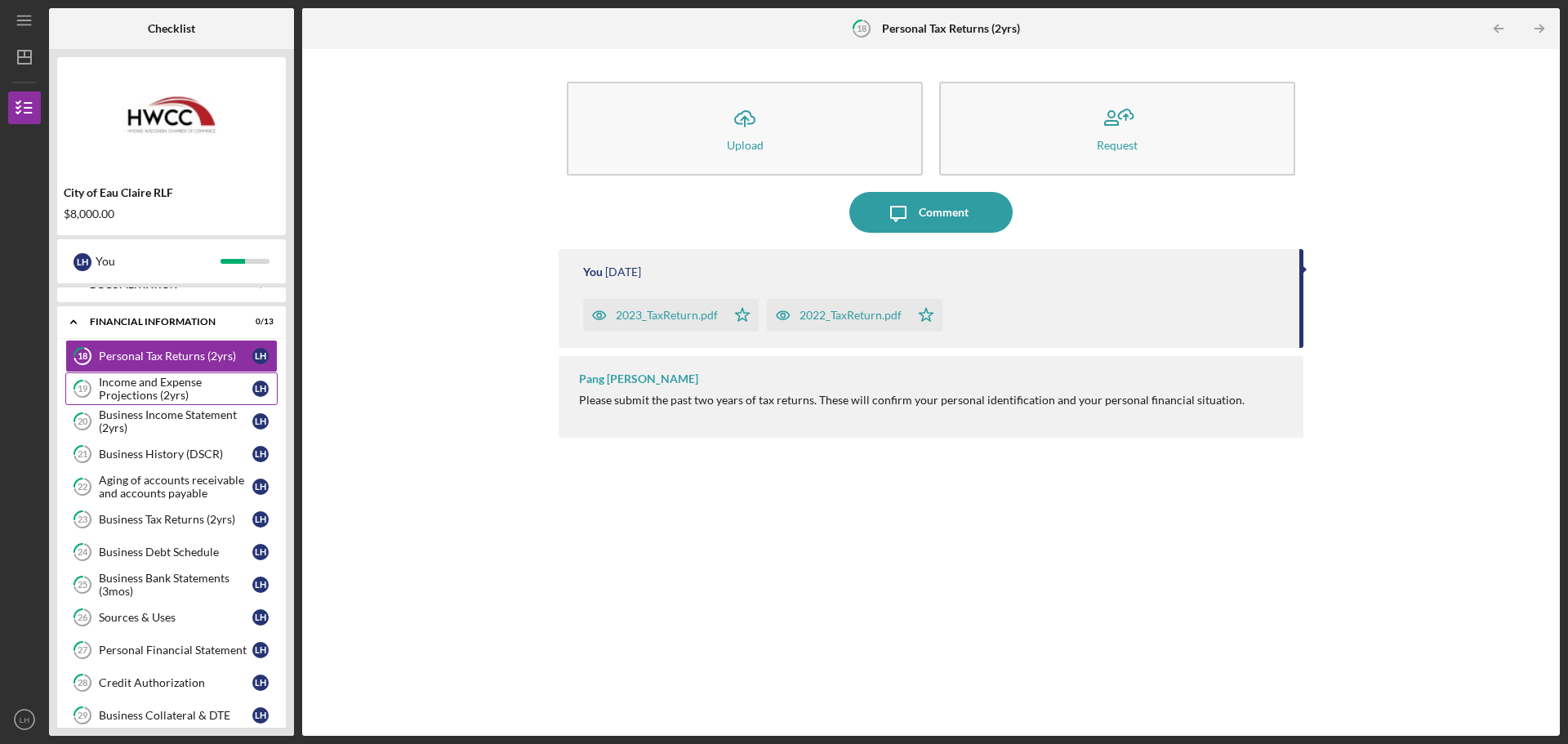
click at [173, 381] on div "Income and Expense Projections (2yrs)" at bounding box center [176, 389] width 154 height 26
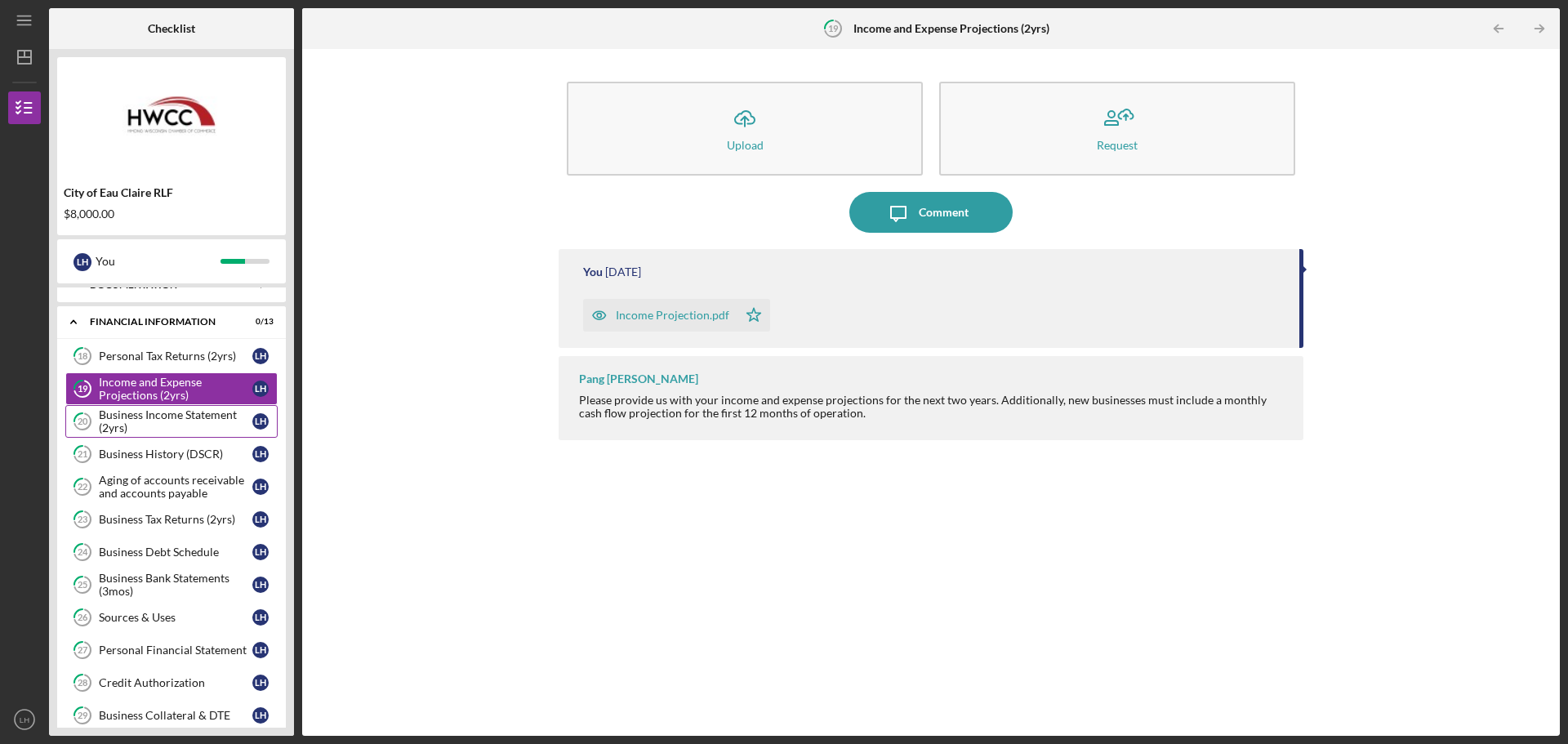
click at [168, 420] on div "Business Income Statement (2yrs)" at bounding box center [176, 421] width 154 height 26
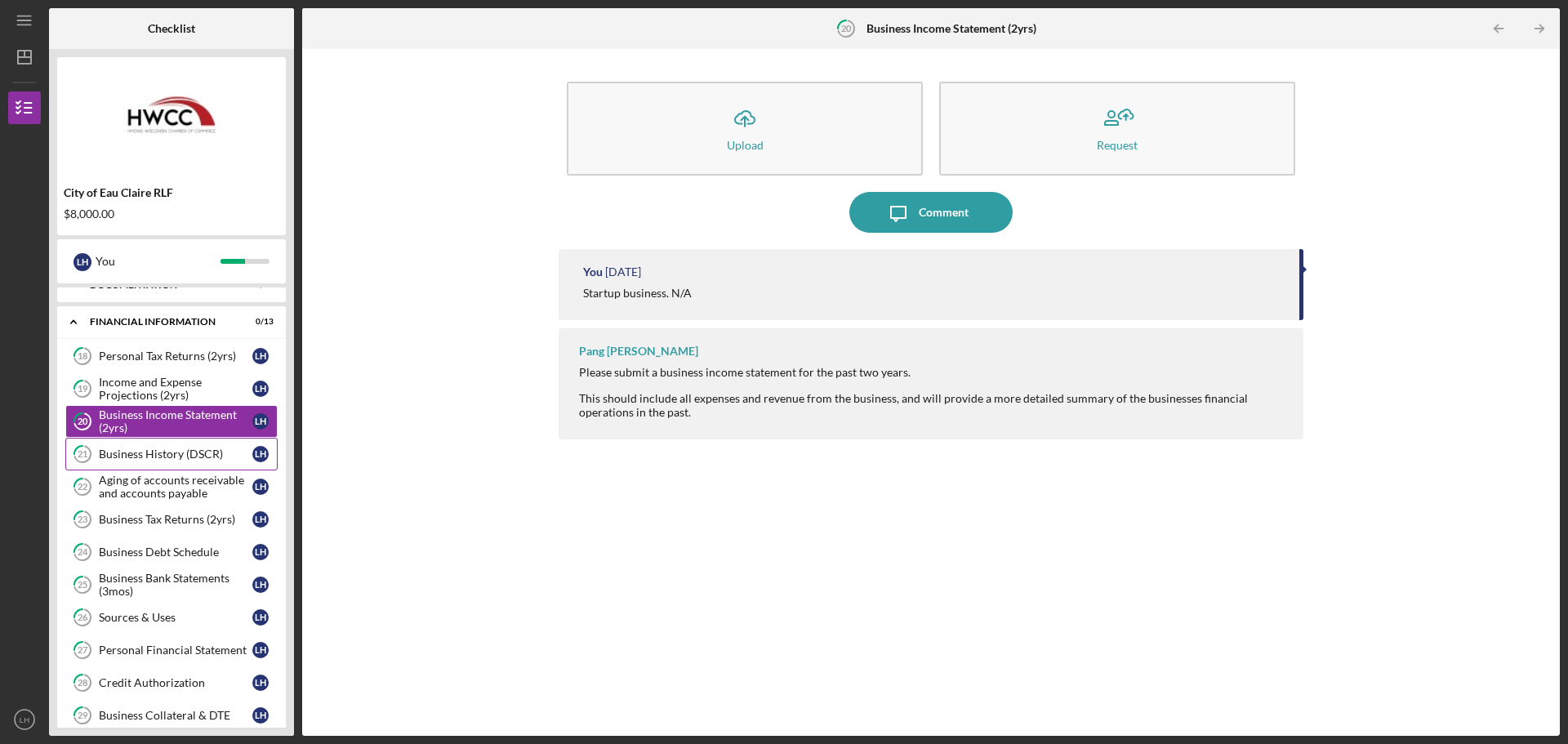
click at [158, 462] on link "21 Business History (DSCR) L H" at bounding box center [171, 454] width 212 height 33
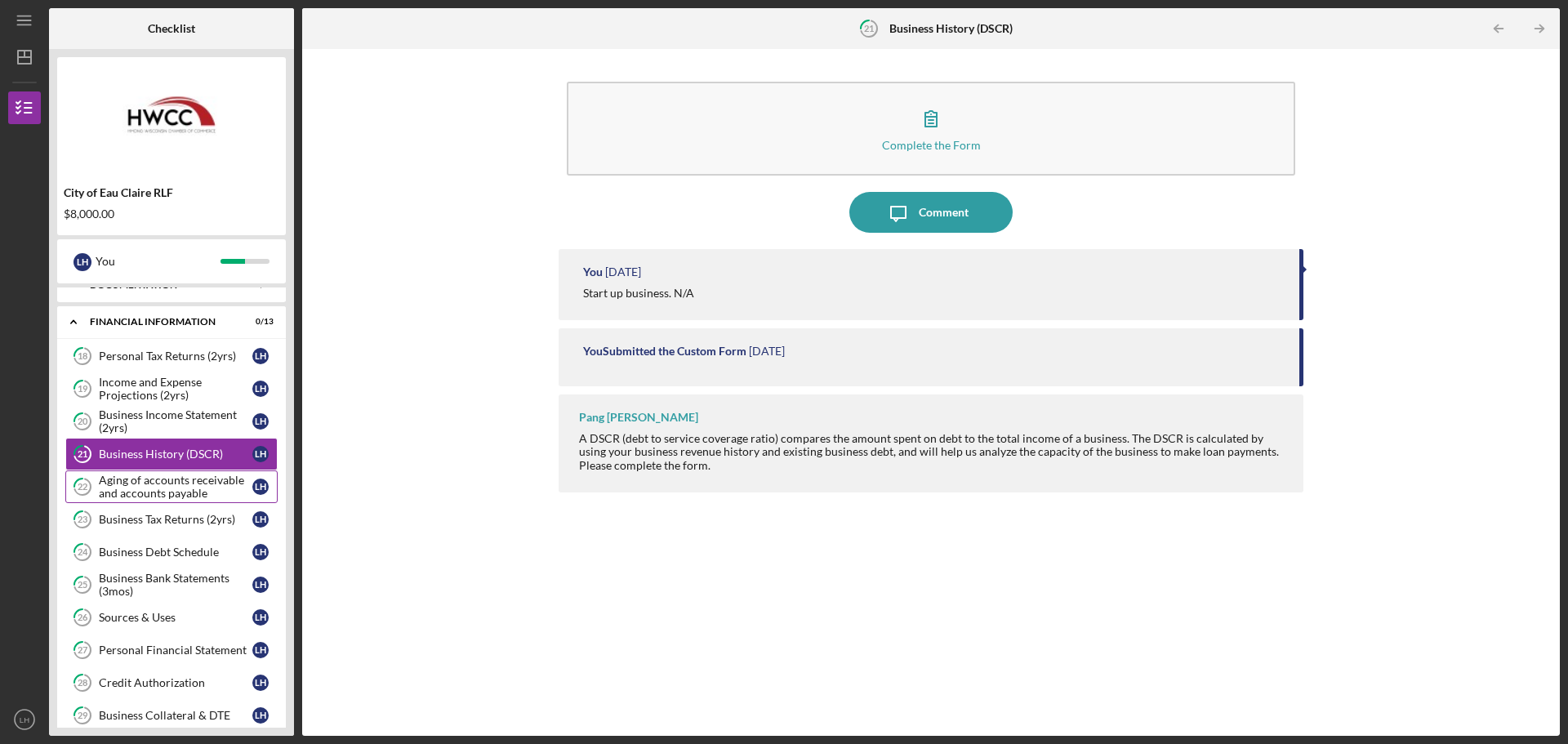
click at [158, 492] on div "Aging of accounts receivable and accounts payable" at bounding box center [176, 487] width 154 height 26
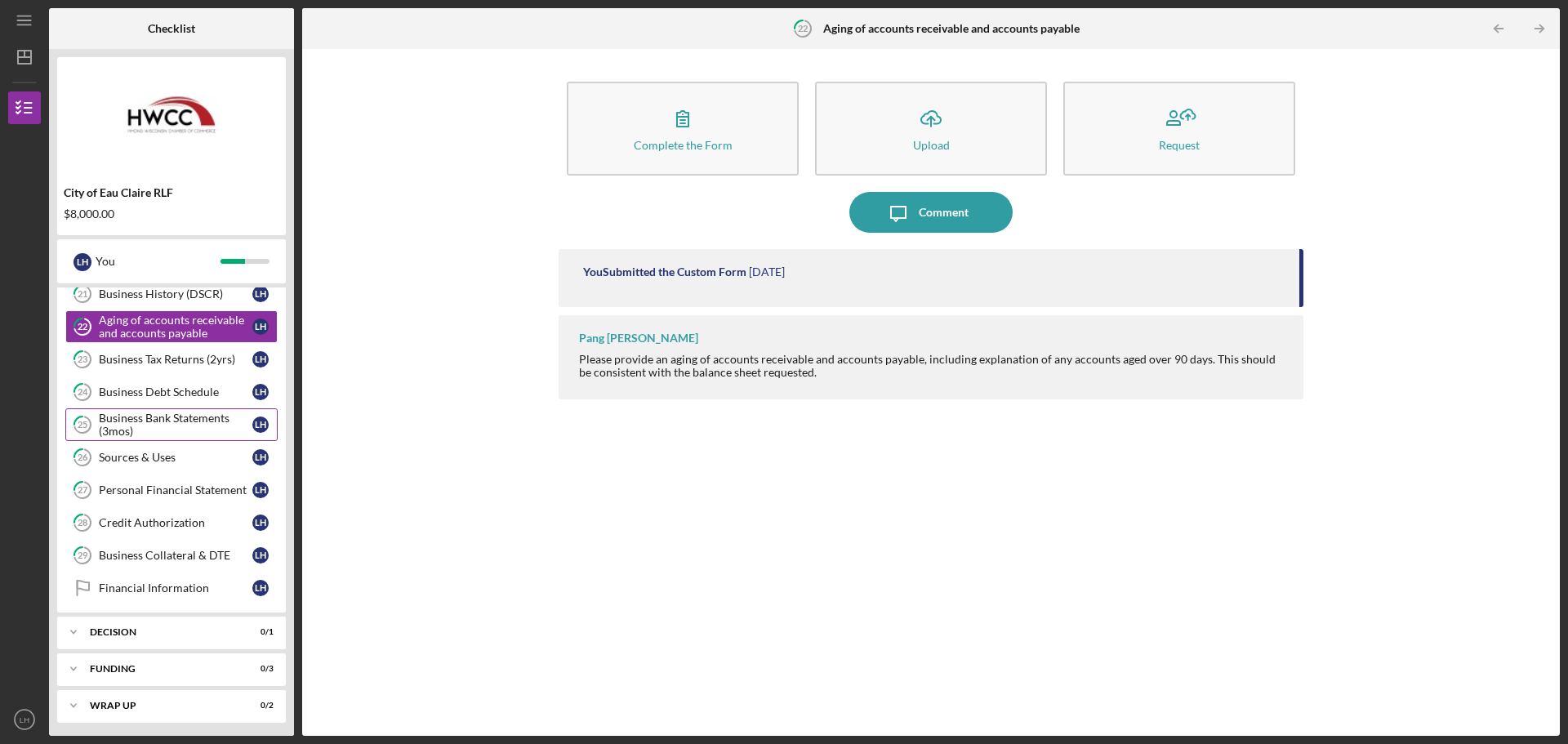
scroll to position [218, 0]
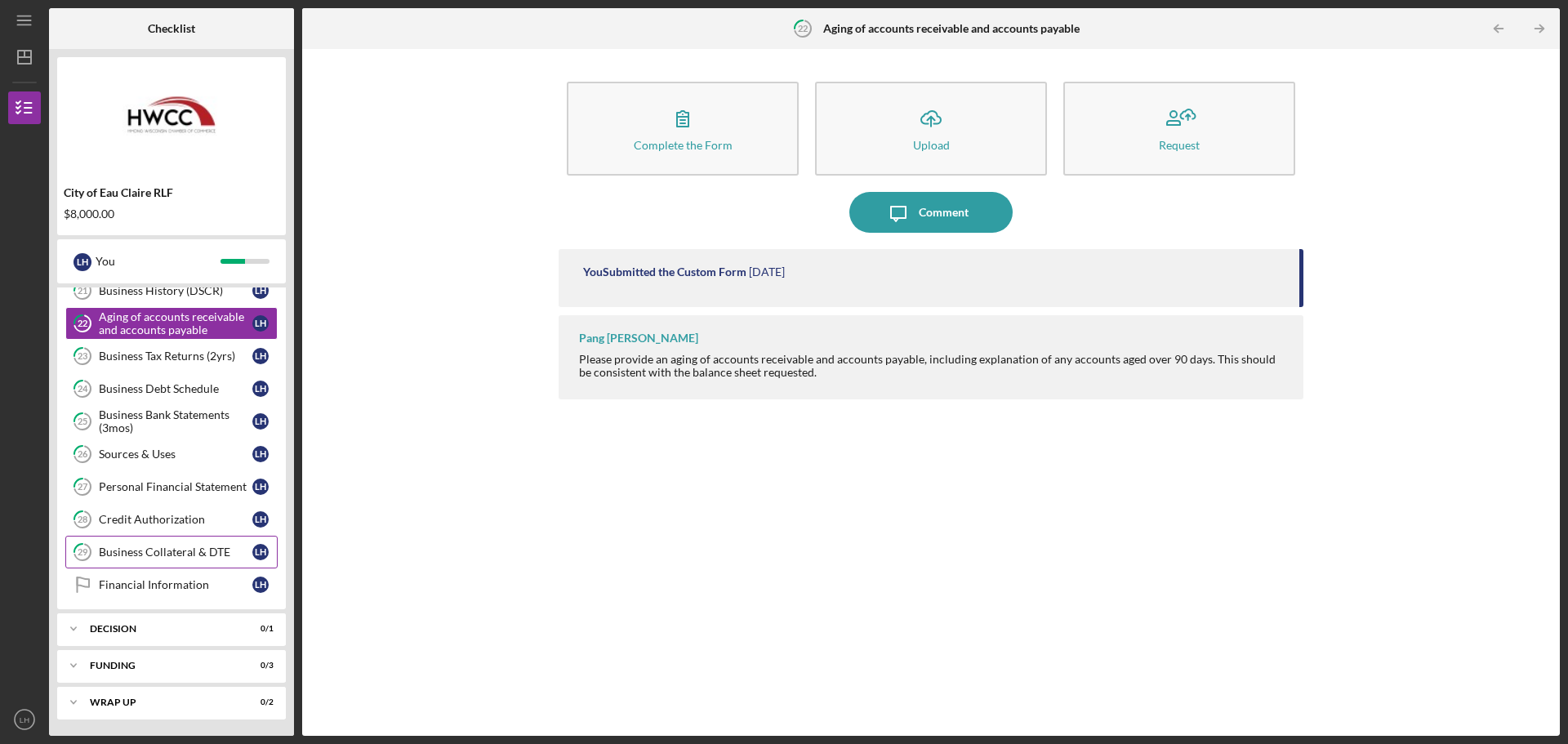
click at [167, 541] on link "29 Business Collateral & DTE L H" at bounding box center [171, 552] width 212 height 33
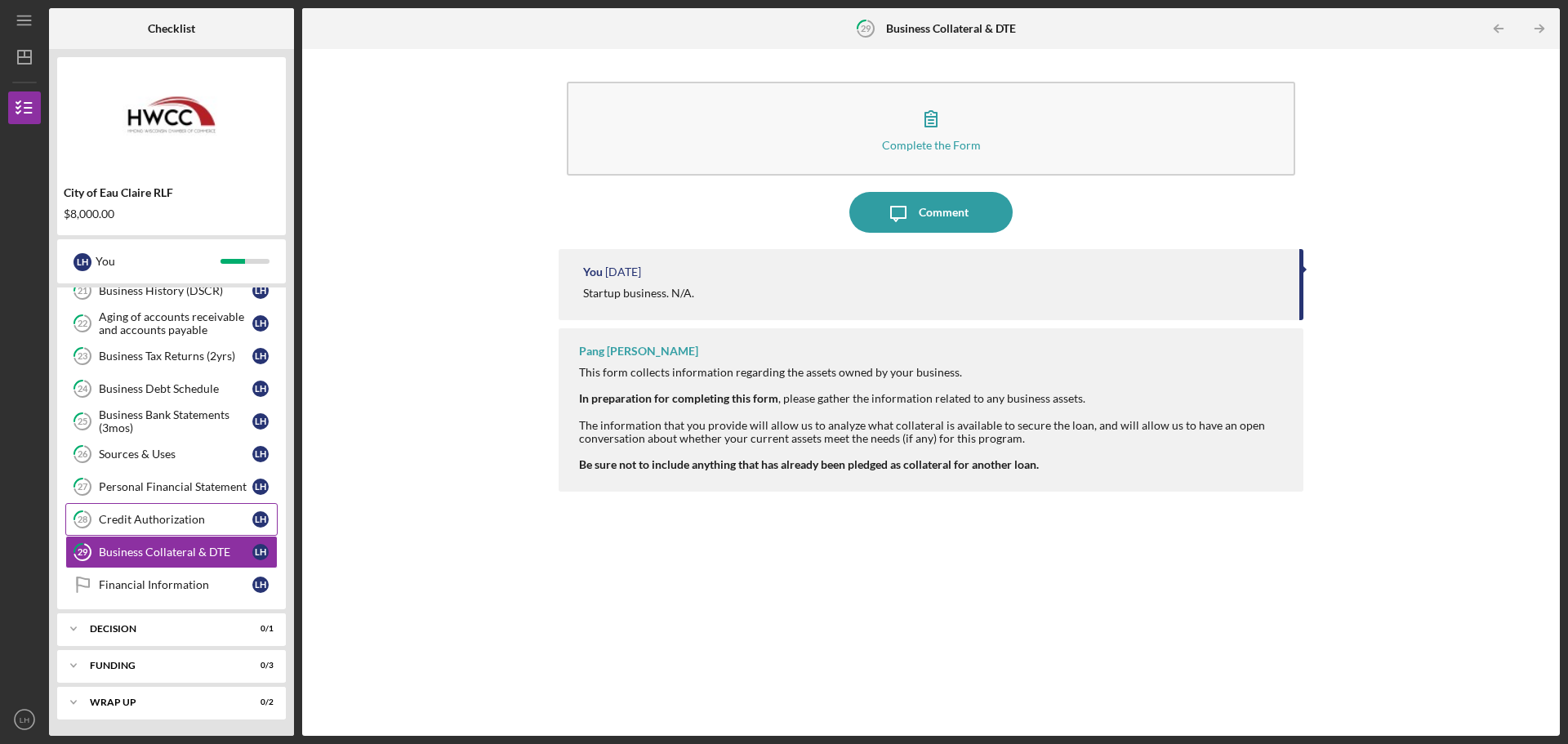
click at [162, 509] on link "28 Credit Authorization L H" at bounding box center [171, 519] width 212 height 33
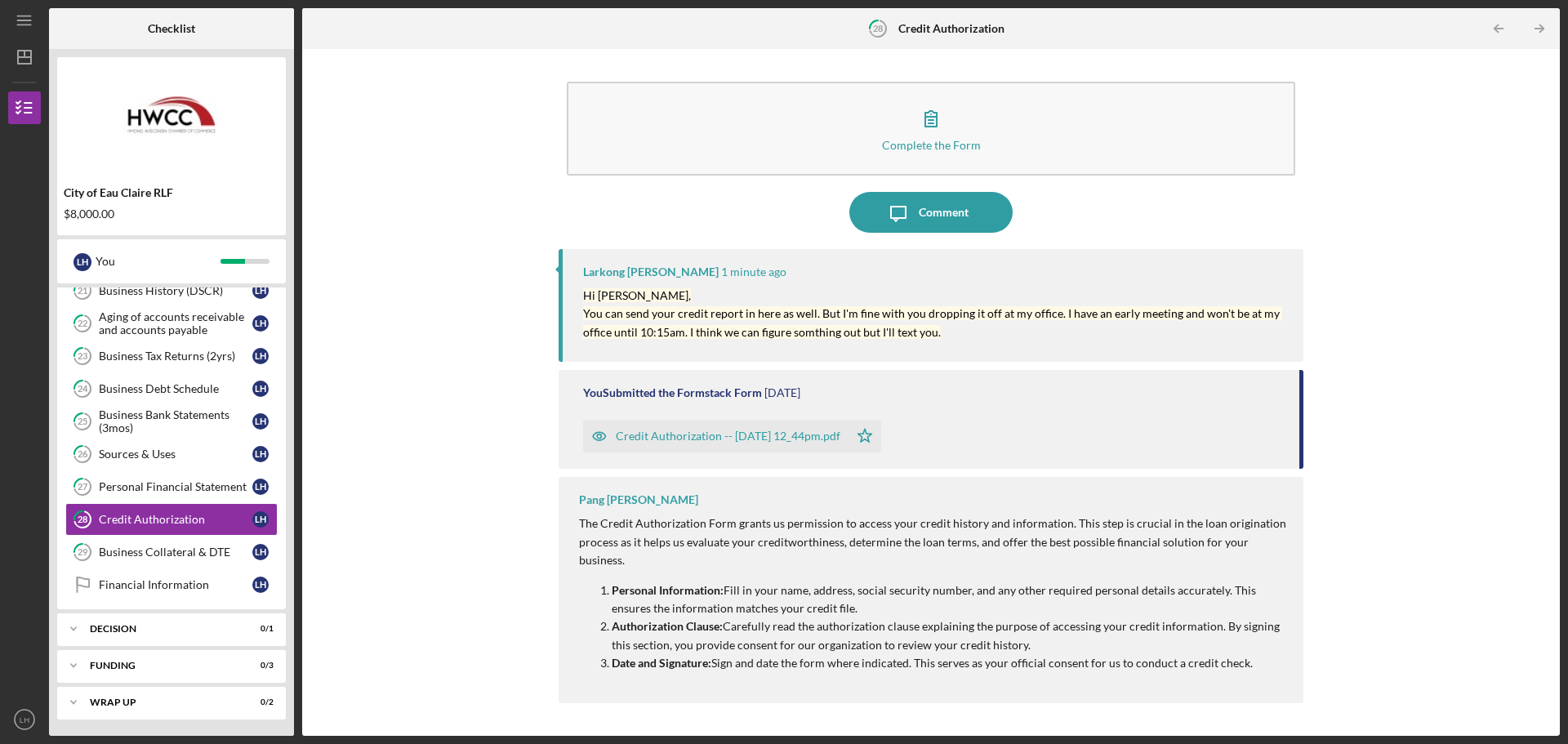
click at [721, 437] on div "Credit Authorization -- [DATE] 12_44pm.pdf" at bounding box center [728, 437] width 225 height 13
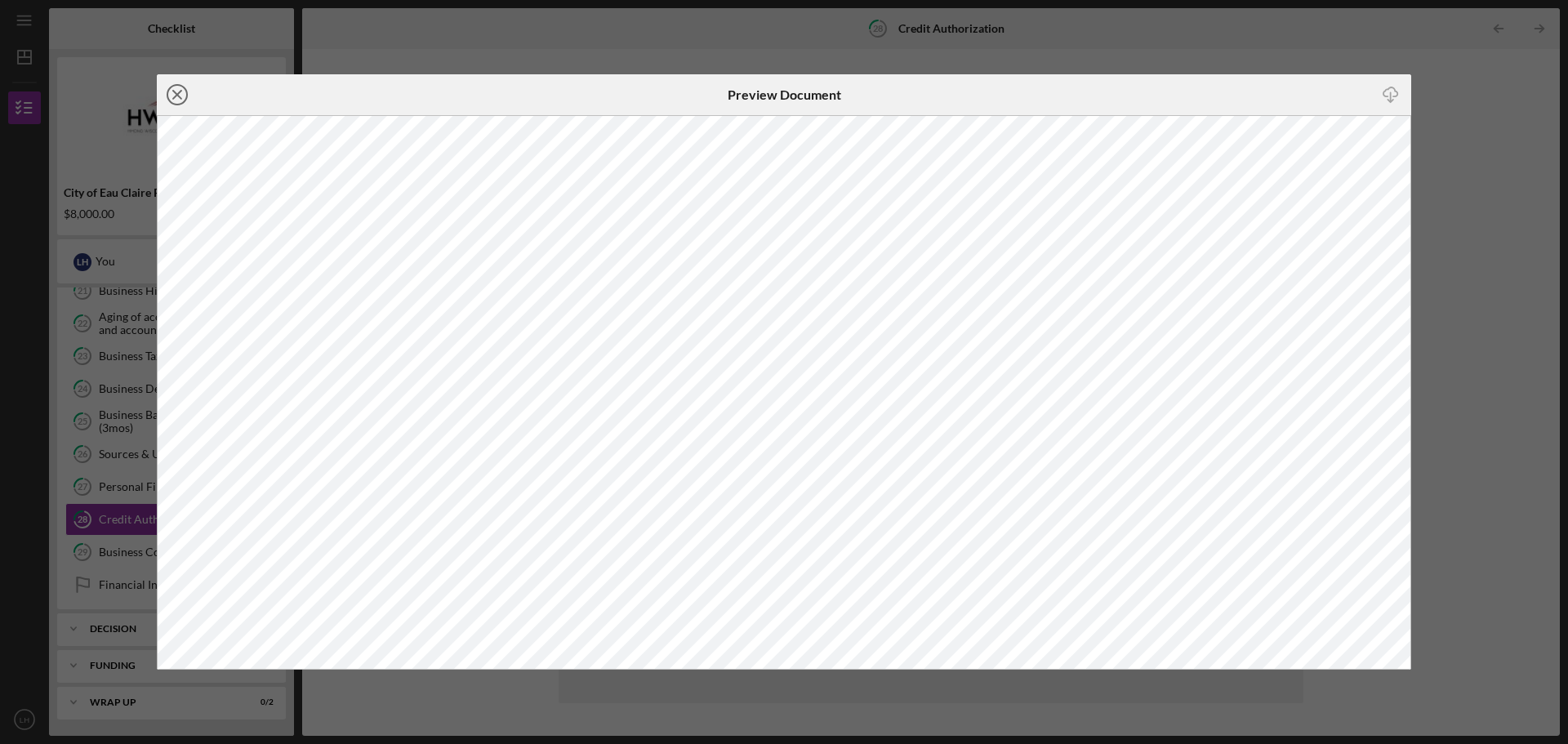
click at [177, 86] on icon "Icon/Close" at bounding box center [177, 94] width 41 height 41
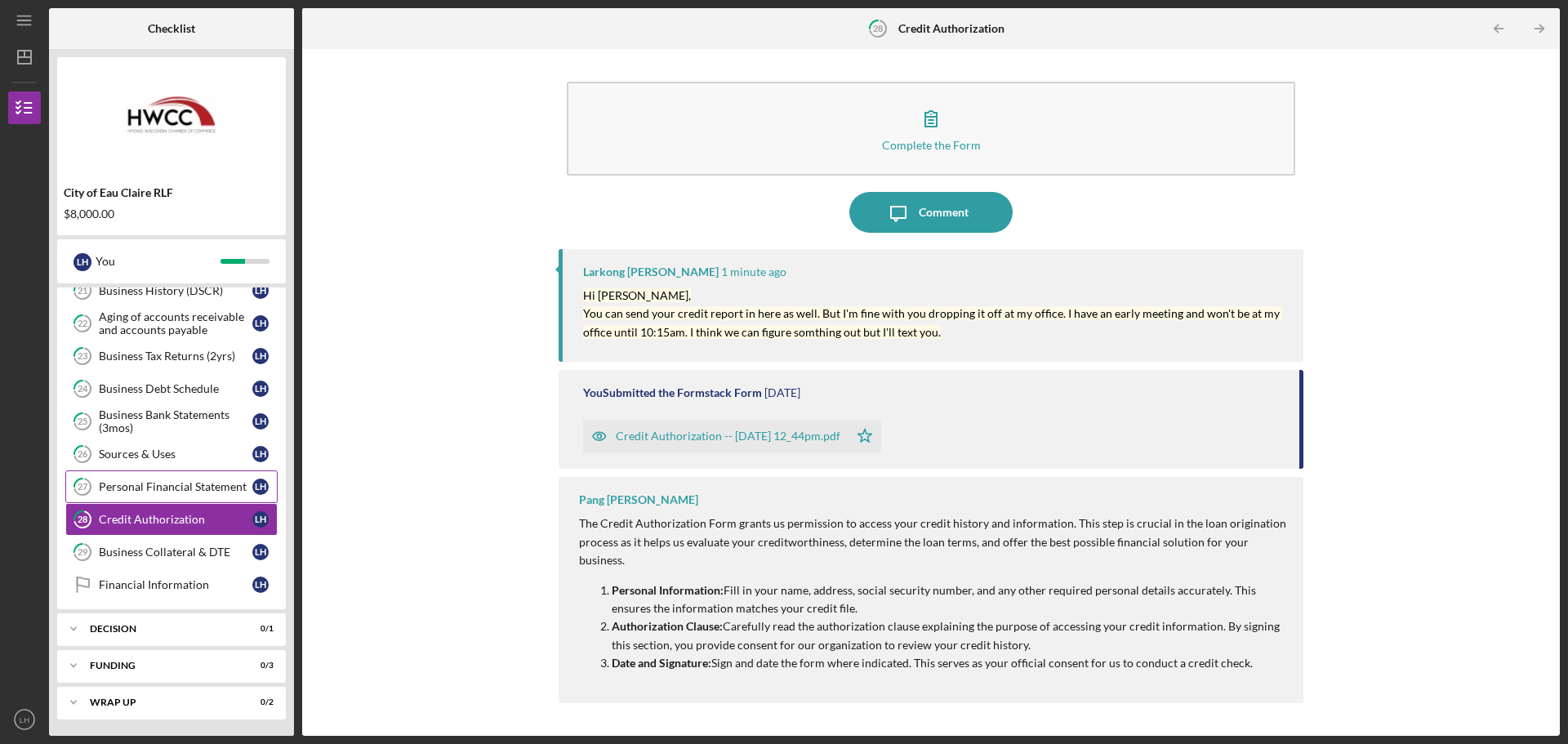
click at [178, 483] on div "Personal Financial Statement" at bounding box center [176, 487] width 154 height 13
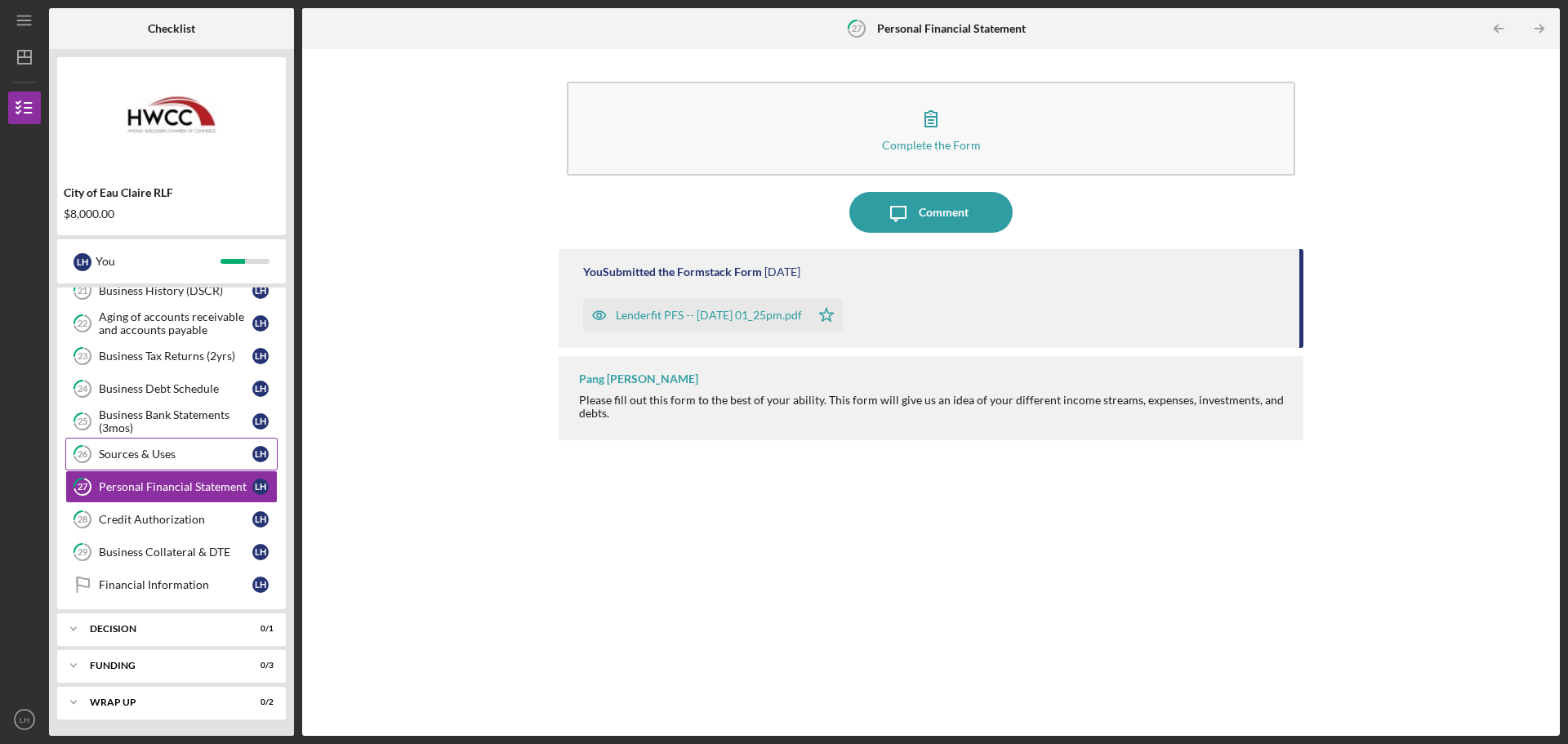
click at [183, 459] on div "Sources & Uses" at bounding box center [176, 454] width 154 height 13
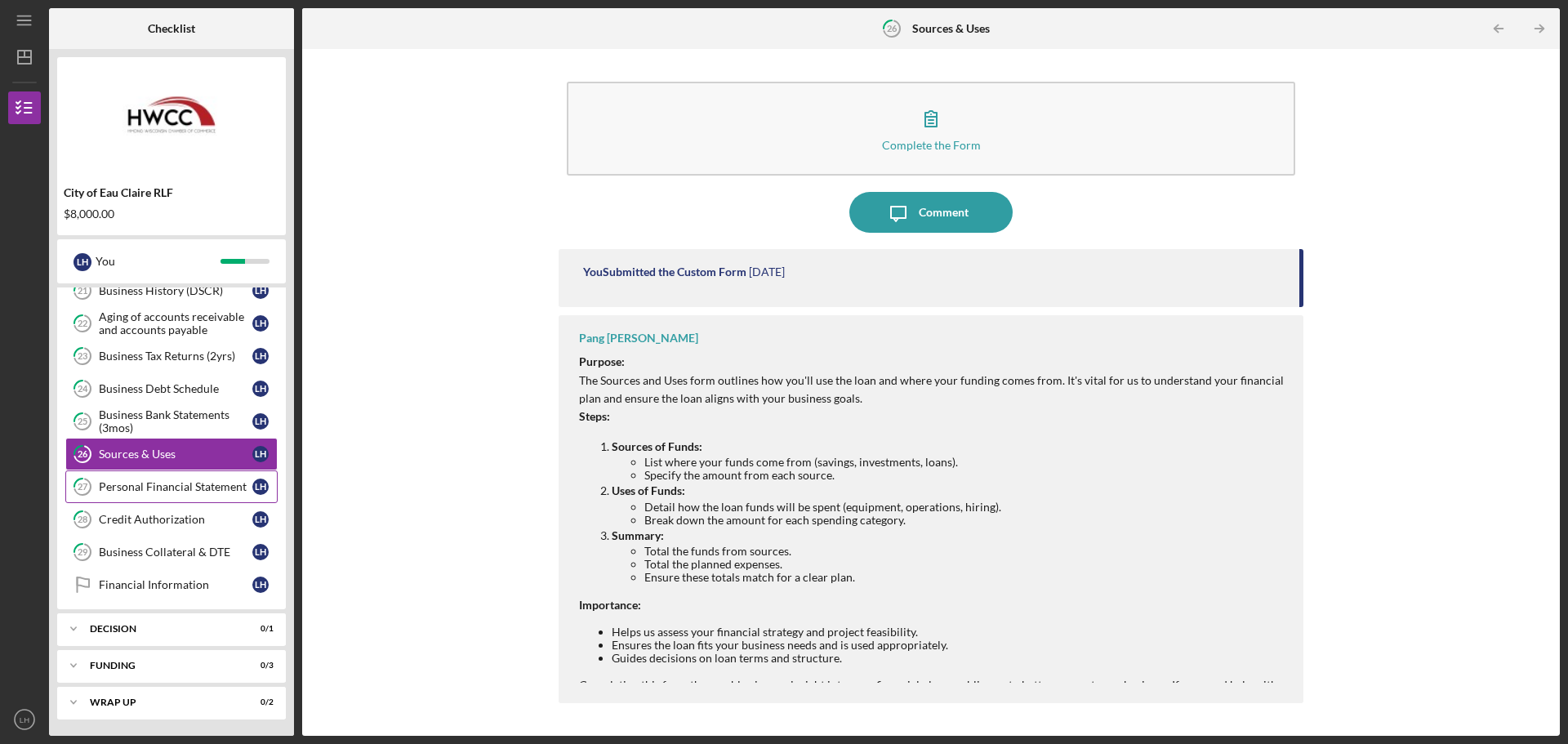
click at [178, 485] on div "Personal Financial Statement" at bounding box center [176, 487] width 154 height 13
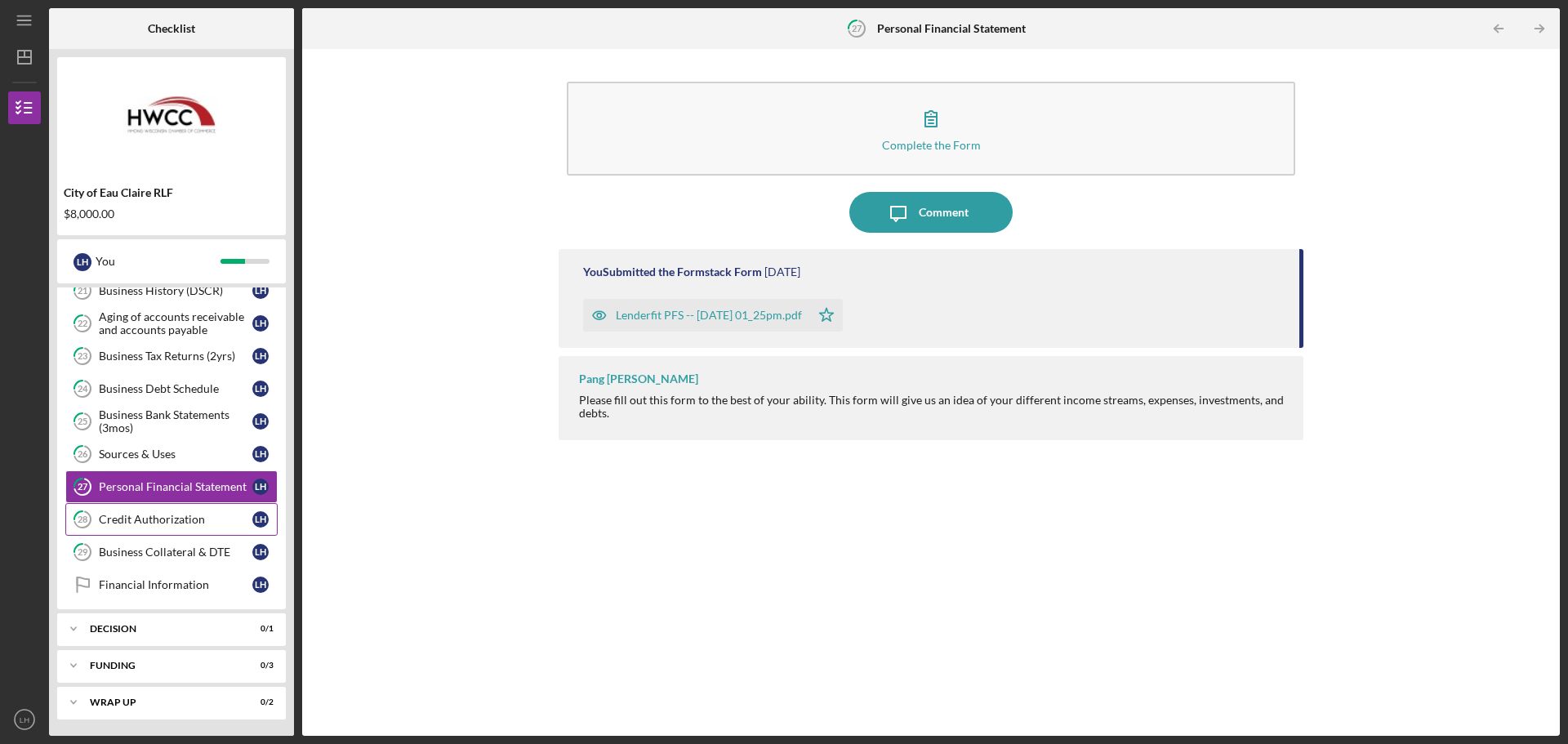
click at [174, 524] on div "Credit Authorization" at bounding box center [176, 520] width 154 height 13
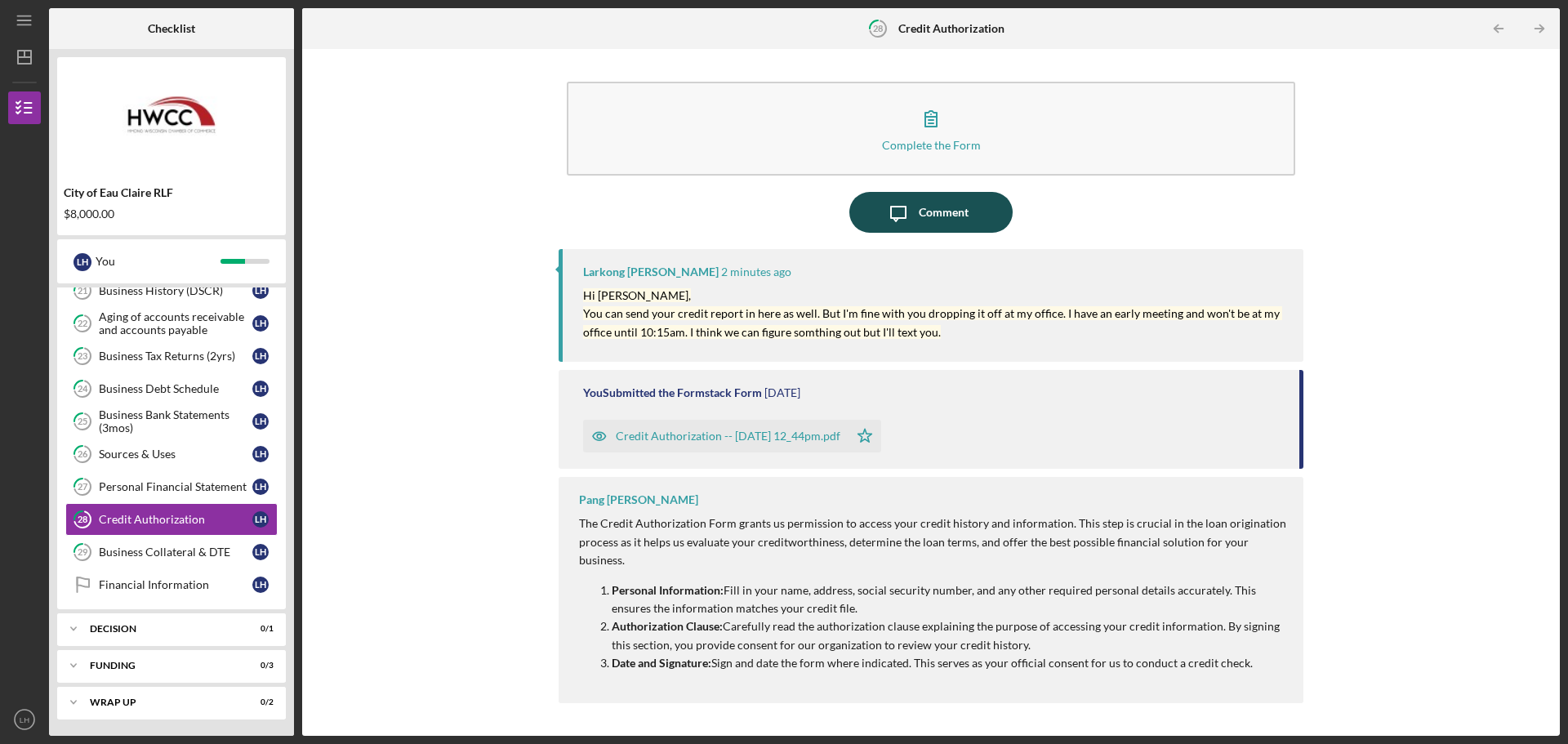
click at [934, 216] on div "Comment" at bounding box center [944, 212] width 50 height 41
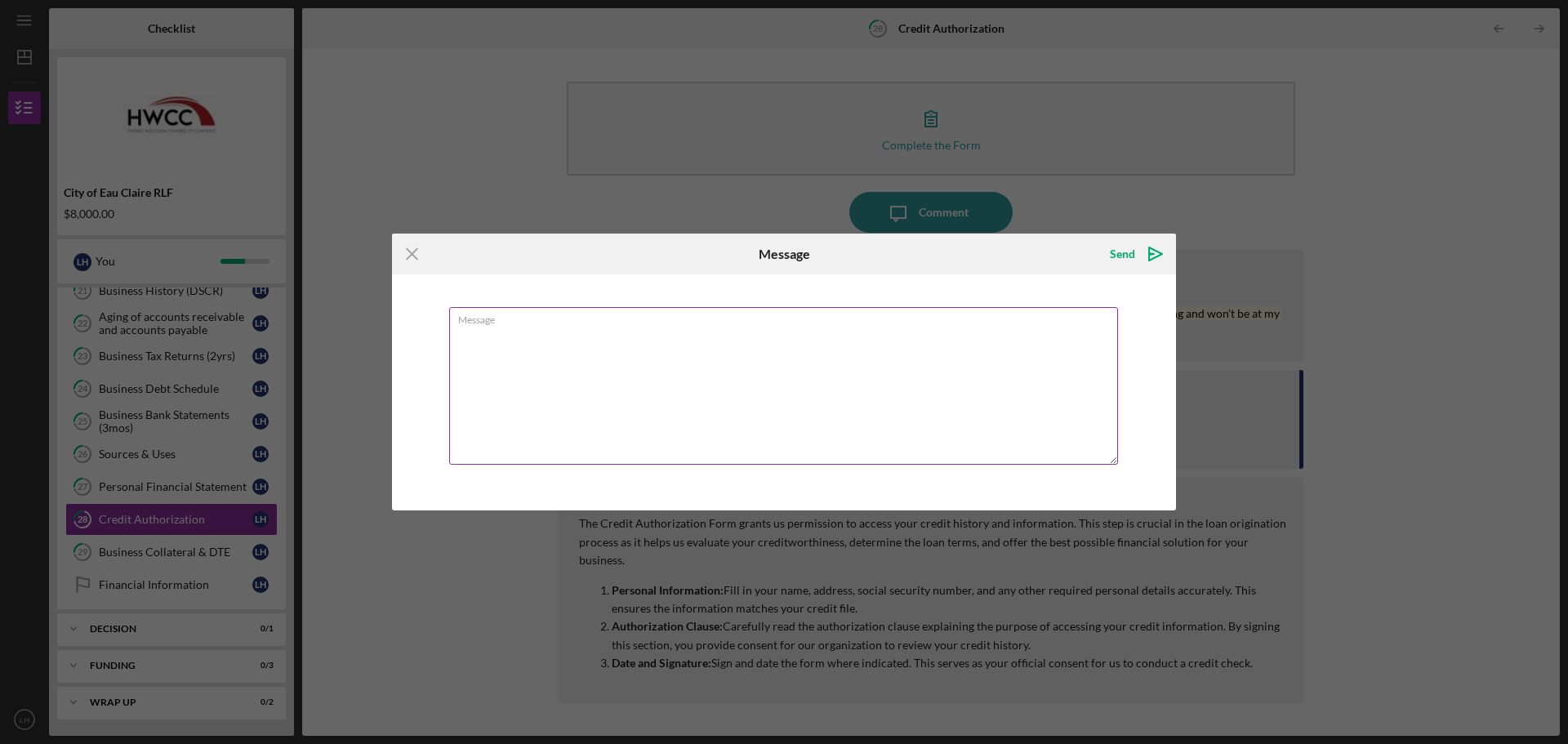
click at [778, 354] on textarea "Message" at bounding box center [783, 386] width 669 height 157
click at [734, 352] on textarea "Message" at bounding box center [783, 386] width 669 height 157
click at [415, 255] on icon "Icon/Menu Close" at bounding box center [413, 253] width 41 height 41
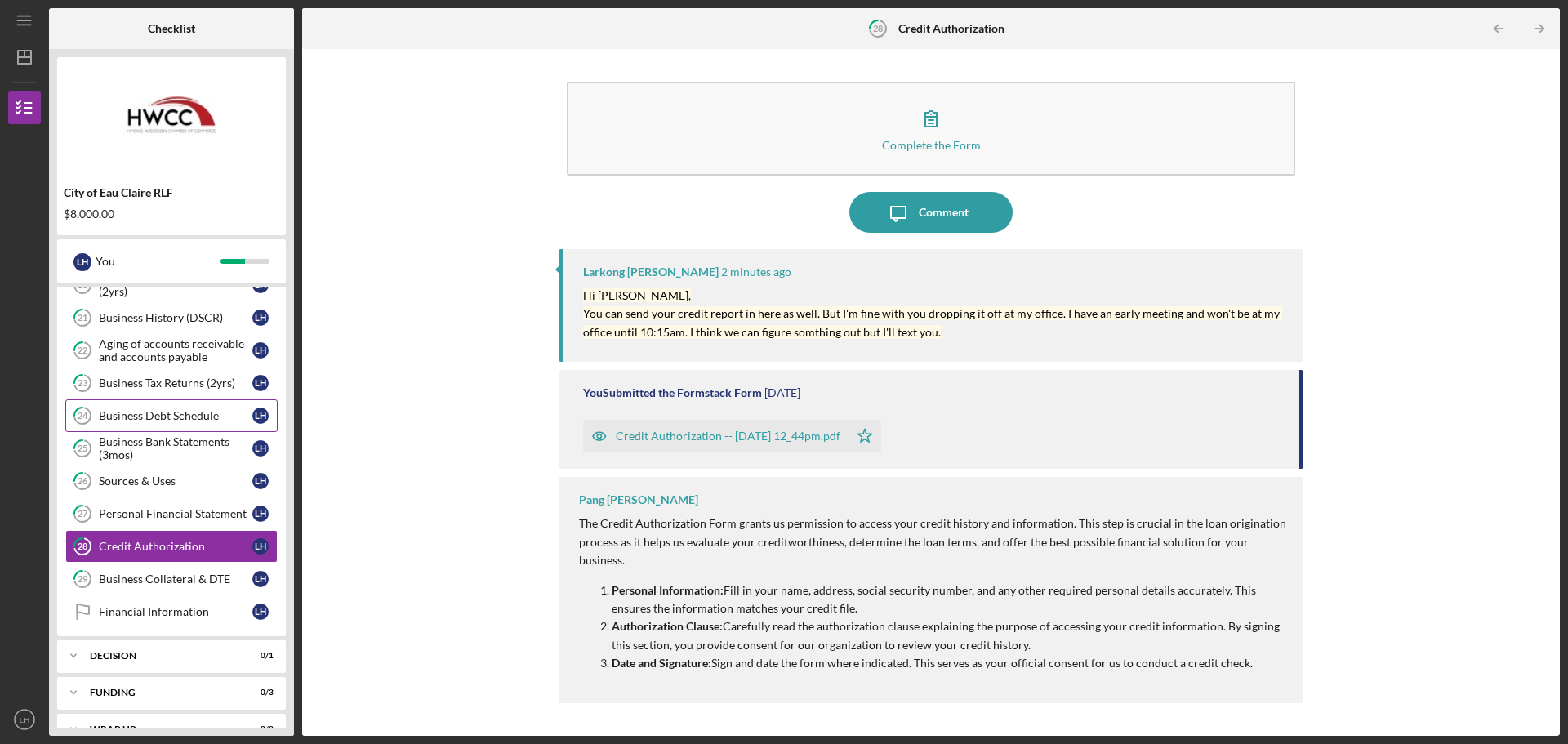
scroll to position [218, 0]
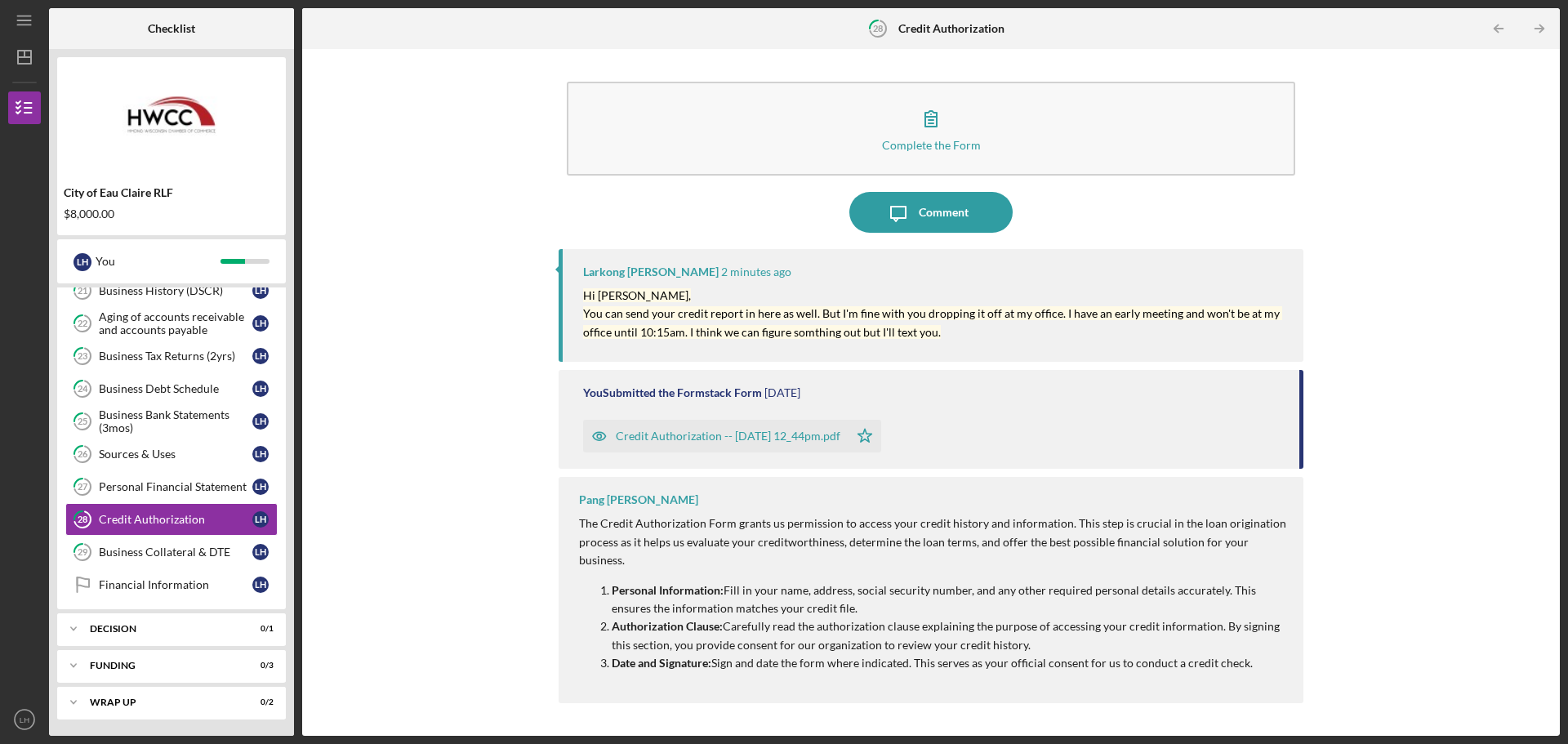
click at [194, 286] on div "City of Eau Claire RLF $8,000.00 L H You Icon/Expander Intake 5 / 5 Icon/Expand…" at bounding box center [171, 393] width 245 height 687
click at [194, 292] on div "Business History (DSCR)" at bounding box center [176, 291] width 154 height 13
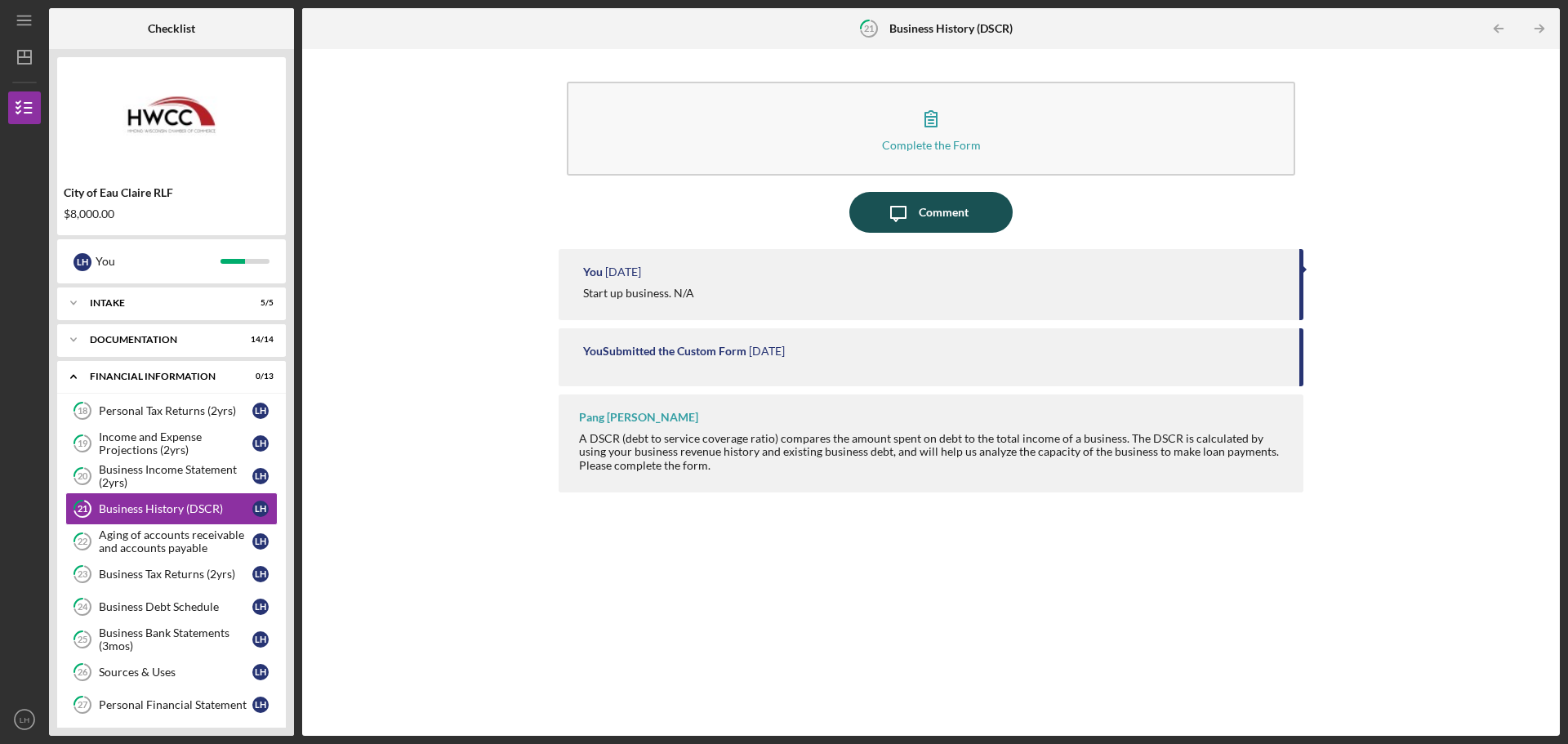
click at [957, 205] on div "Comment" at bounding box center [944, 212] width 50 height 41
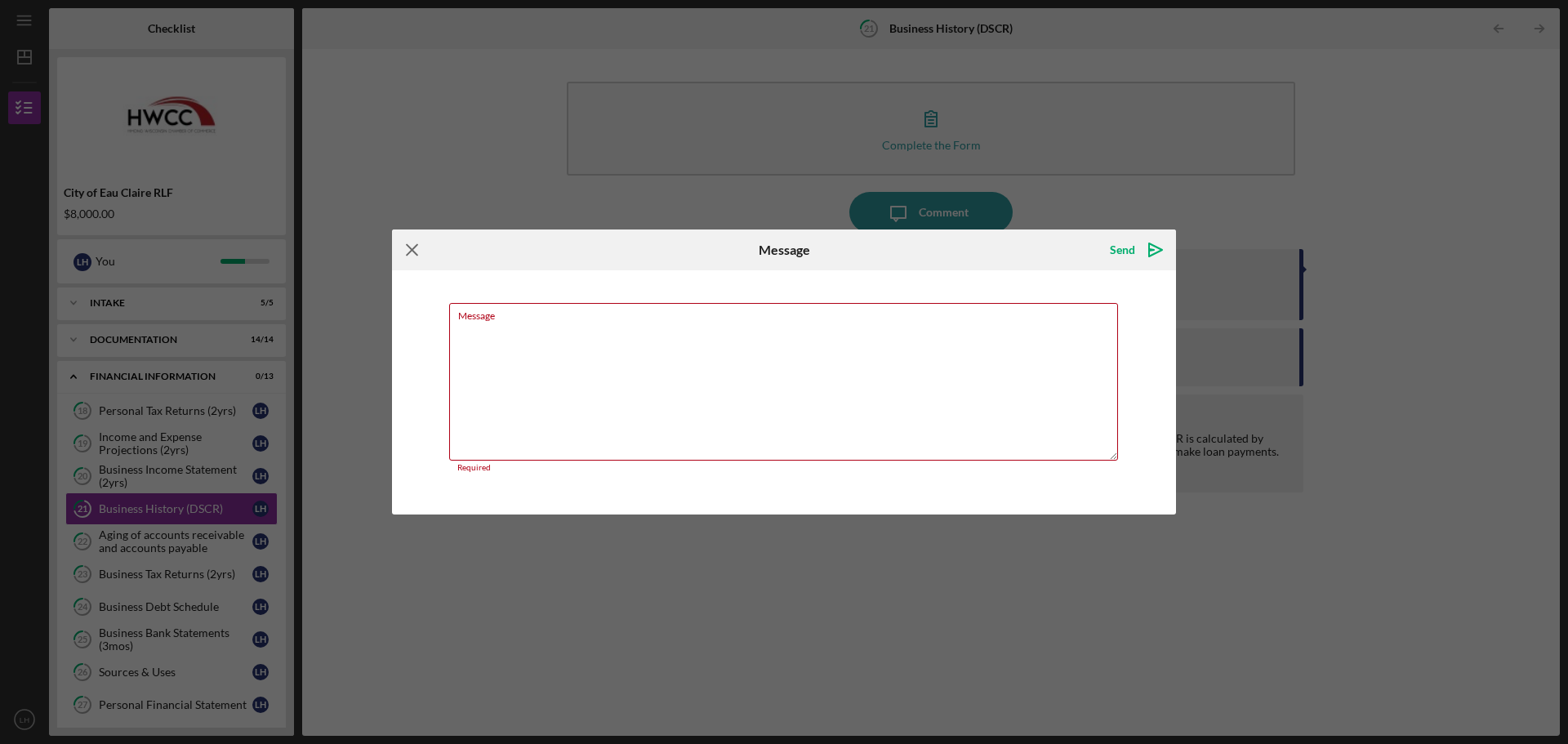
click at [406, 249] on icon "Icon/Menu Close" at bounding box center [413, 250] width 41 height 41
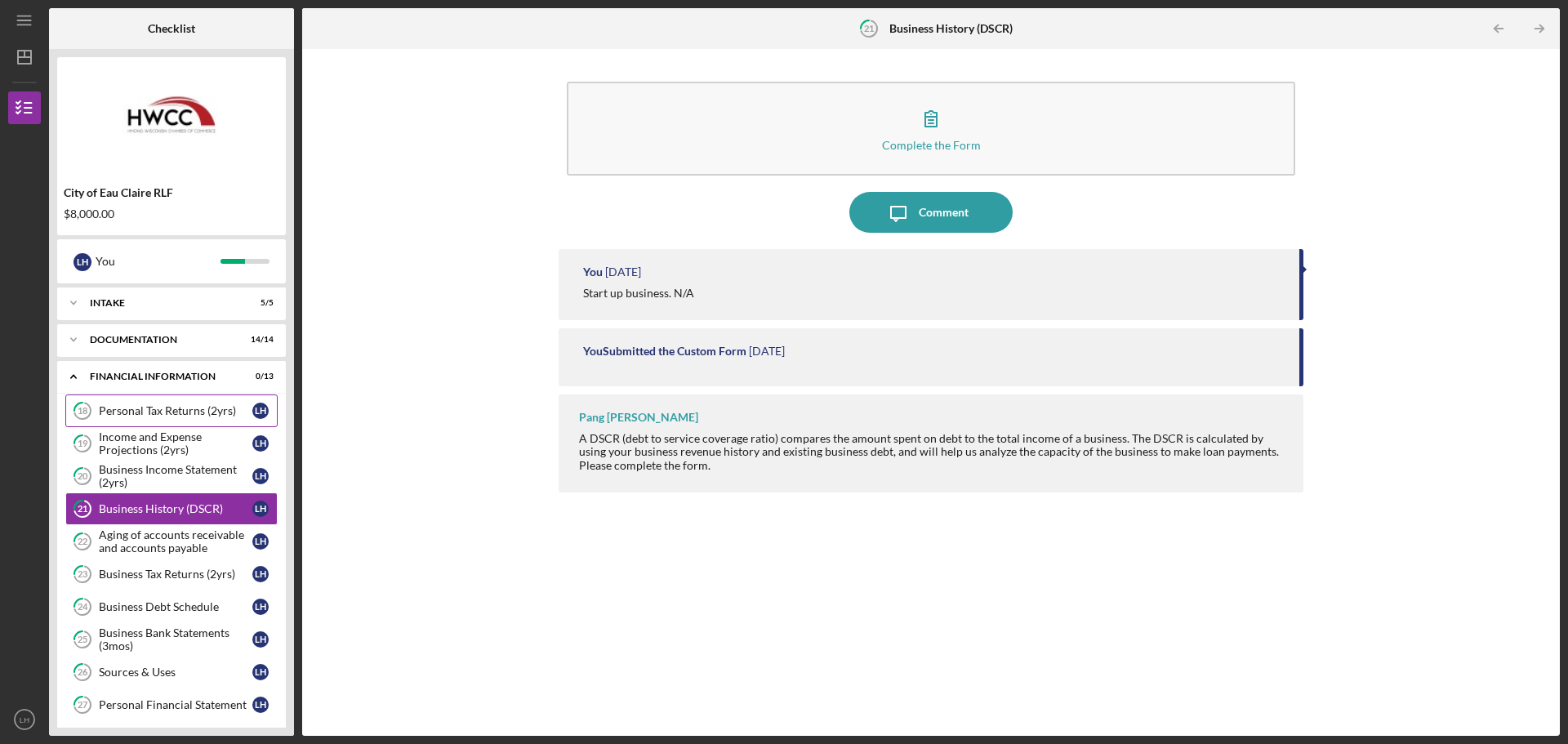
click at [152, 420] on link "18 Personal Tax Returns (2yrs) L H" at bounding box center [171, 411] width 212 height 33
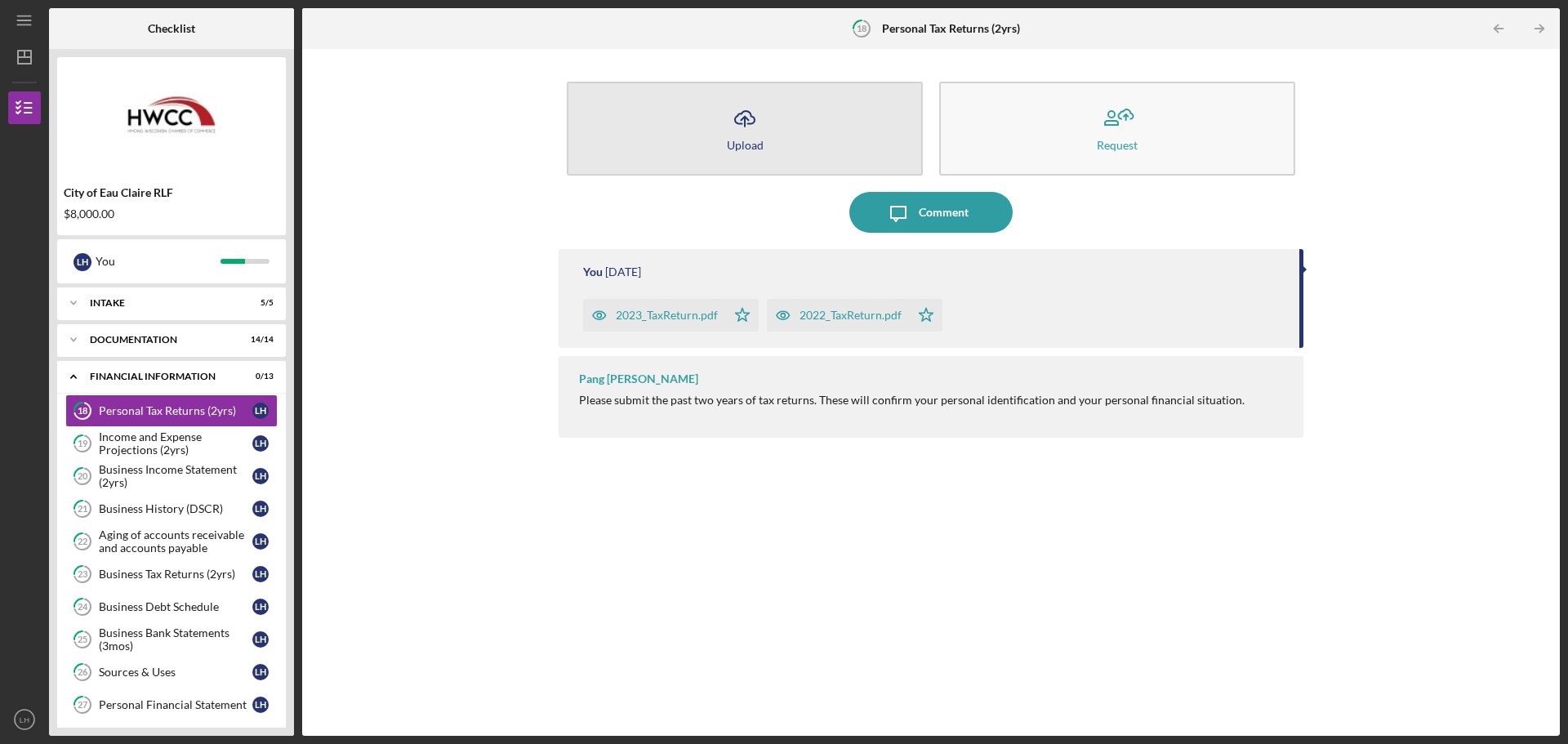
click at [762, 148] on div "Upload" at bounding box center [746, 145] width 36 height 12
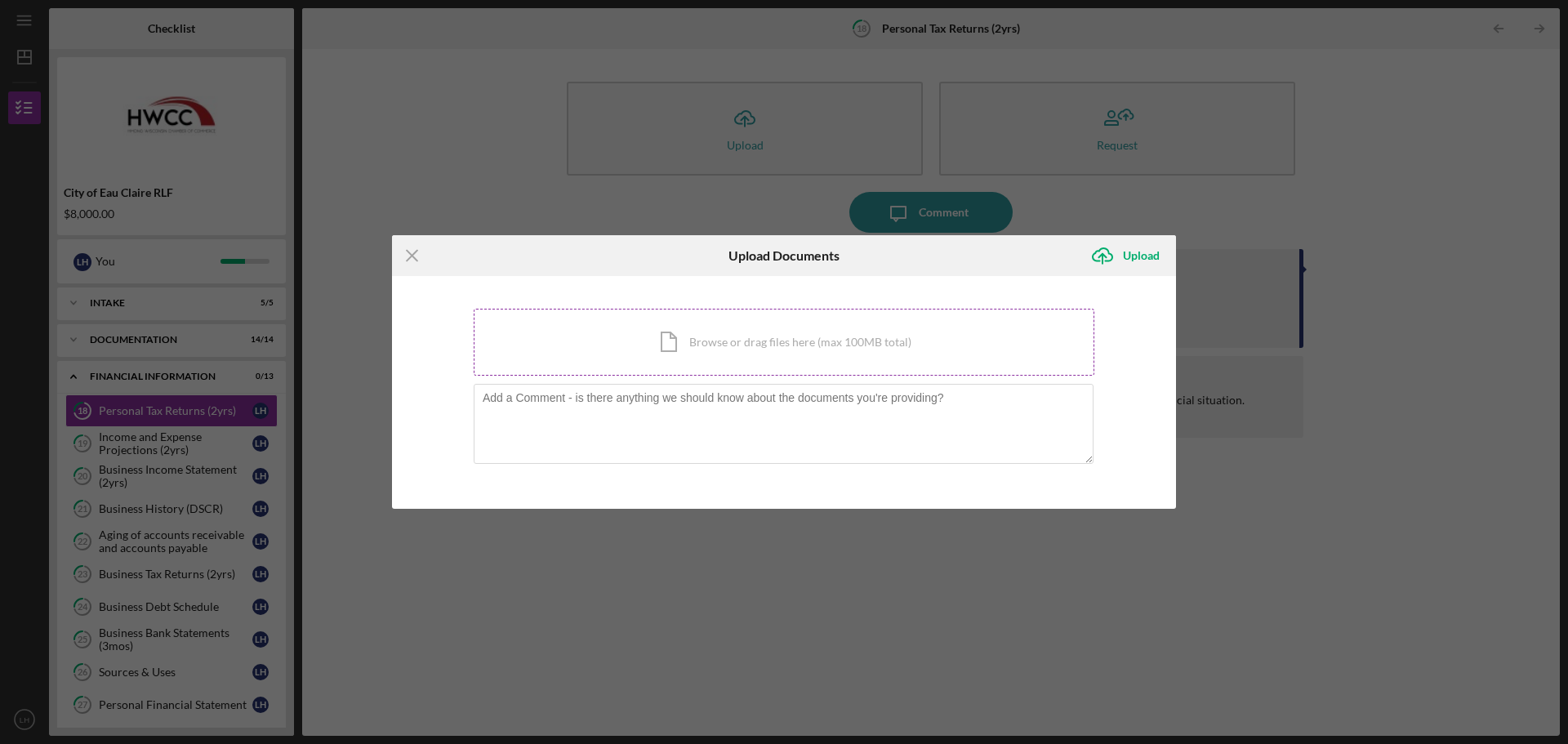
click at [700, 341] on div "Icon/Document Browse or drag files here (max 100MB total) Tap to choose files o…" at bounding box center [784, 343] width 621 height 67
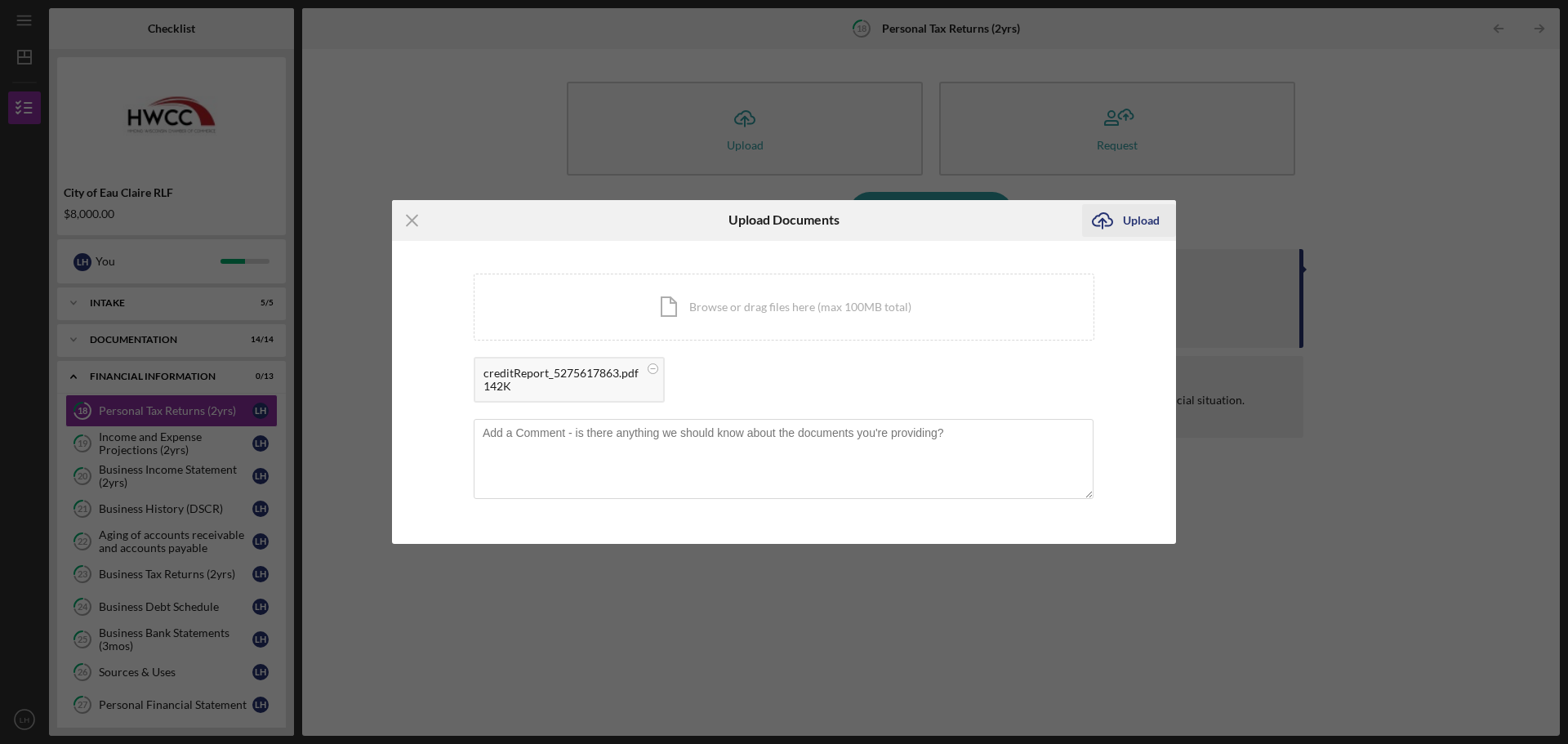
click at [1150, 215] on div "Upload" at bounding box center [1141, 221] width 36 height 33
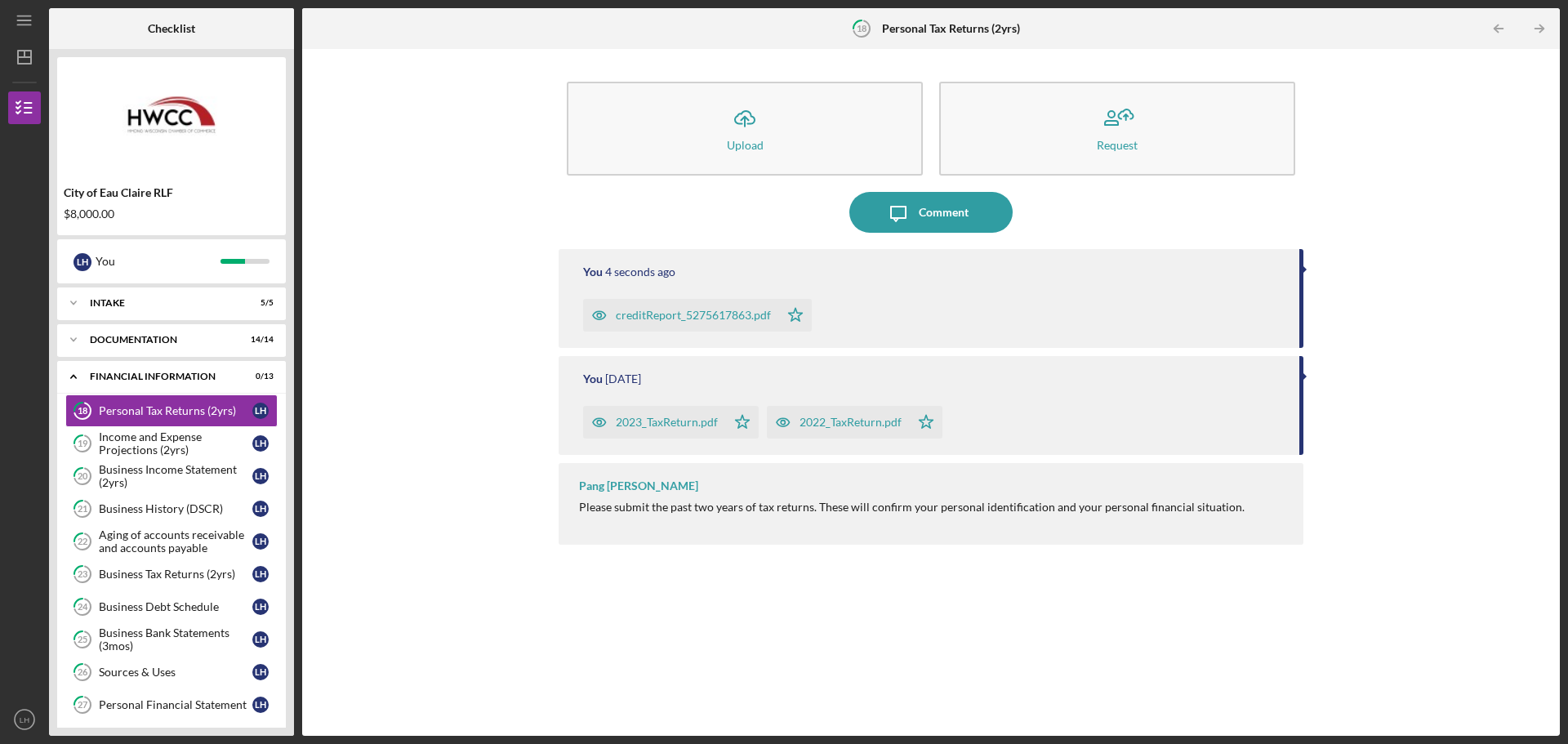
click at [661, 312] on div "creditReport_5275617863.pdf" at bounding box center [694, 316] width 155 height 13
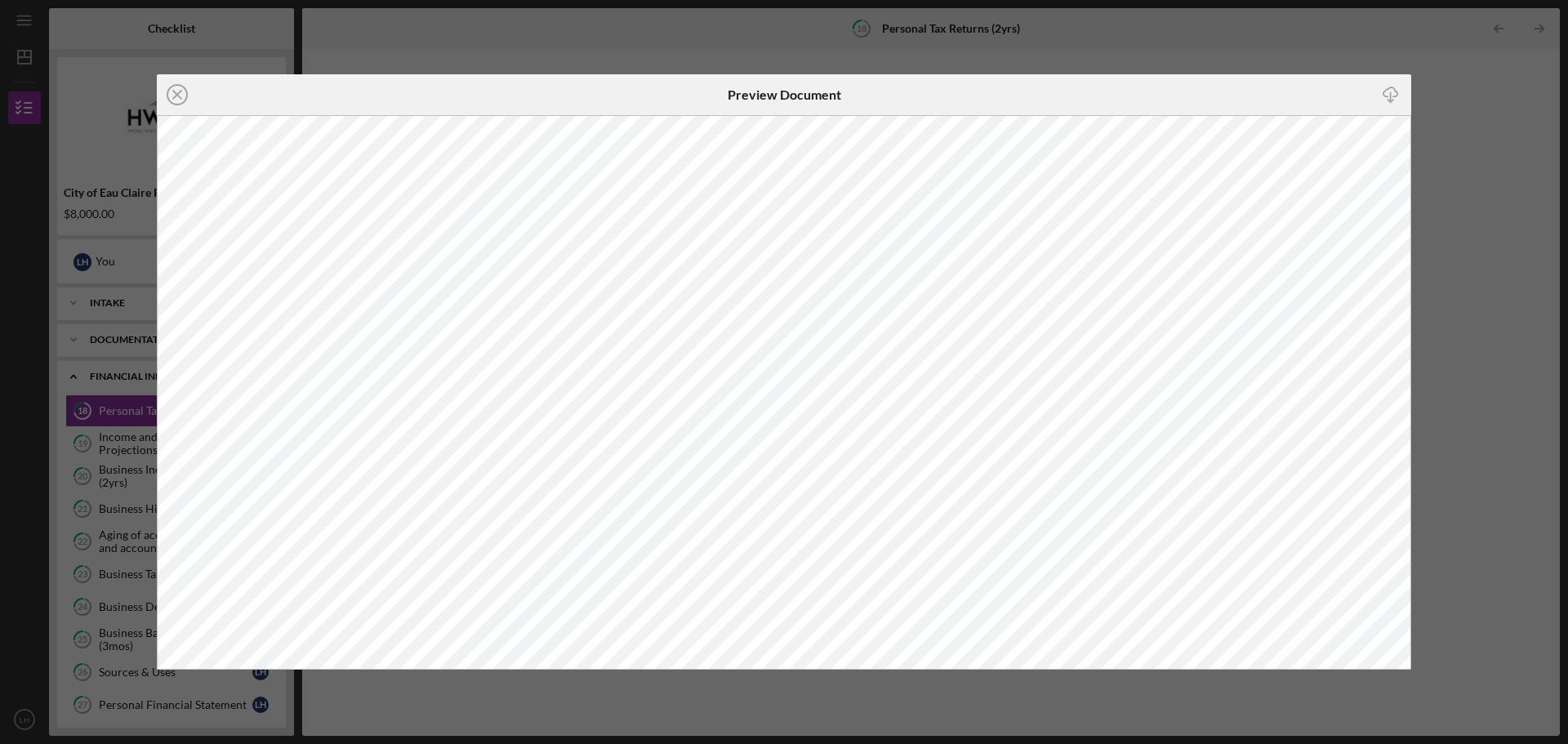
click at [1485, 339] on div "Icon/Close Preview Document Icon/Download" at bounding box center [784, 372] width 1568 height 744
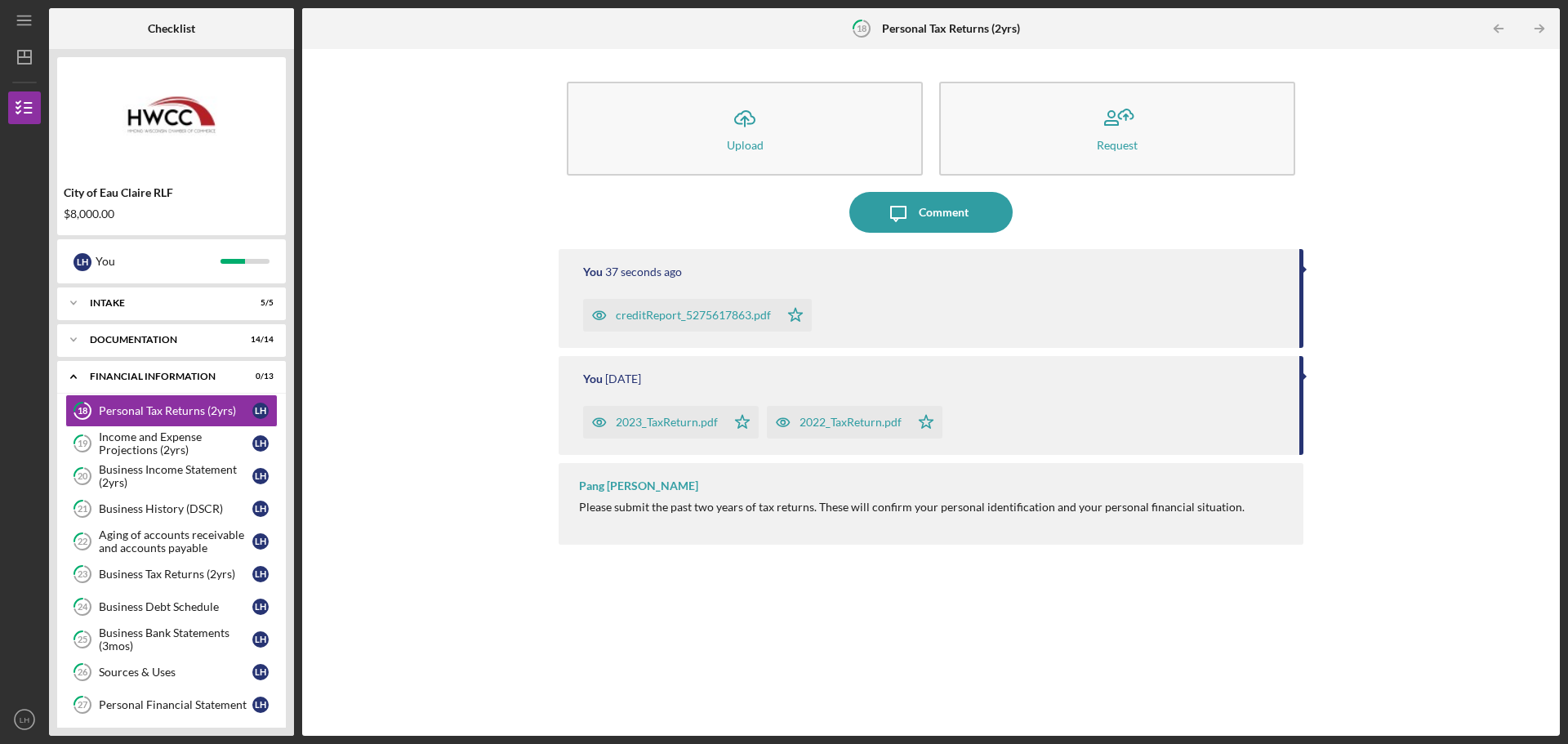
click at [714, 314] on div "creditReport_5275617863.pdf" at bounding box center [694, 316] width 155 height 13
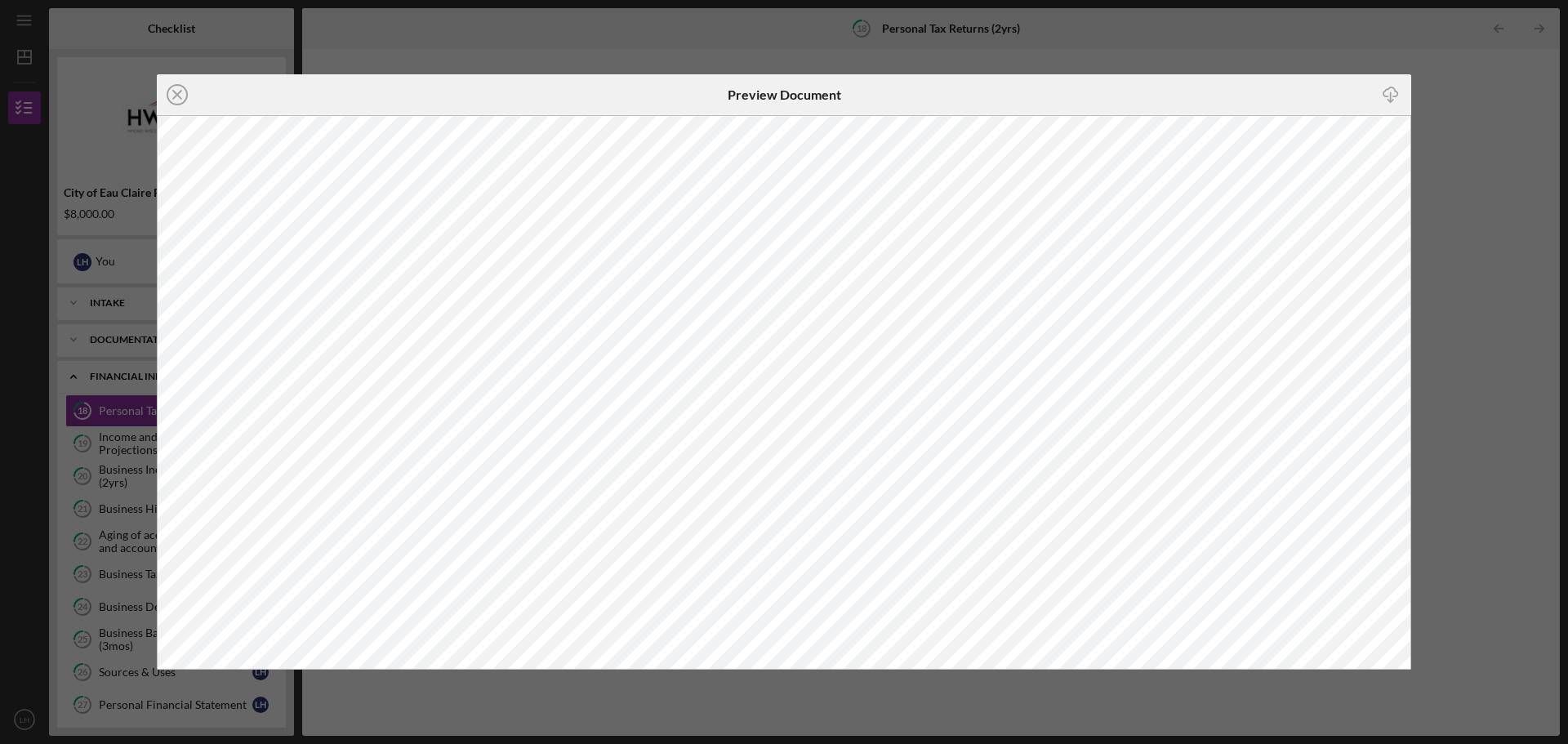
click at [1446, 106] on div "Icon/Close Preview Document Icon/Download" at bounding box center [784, 372] width 1568 height 744
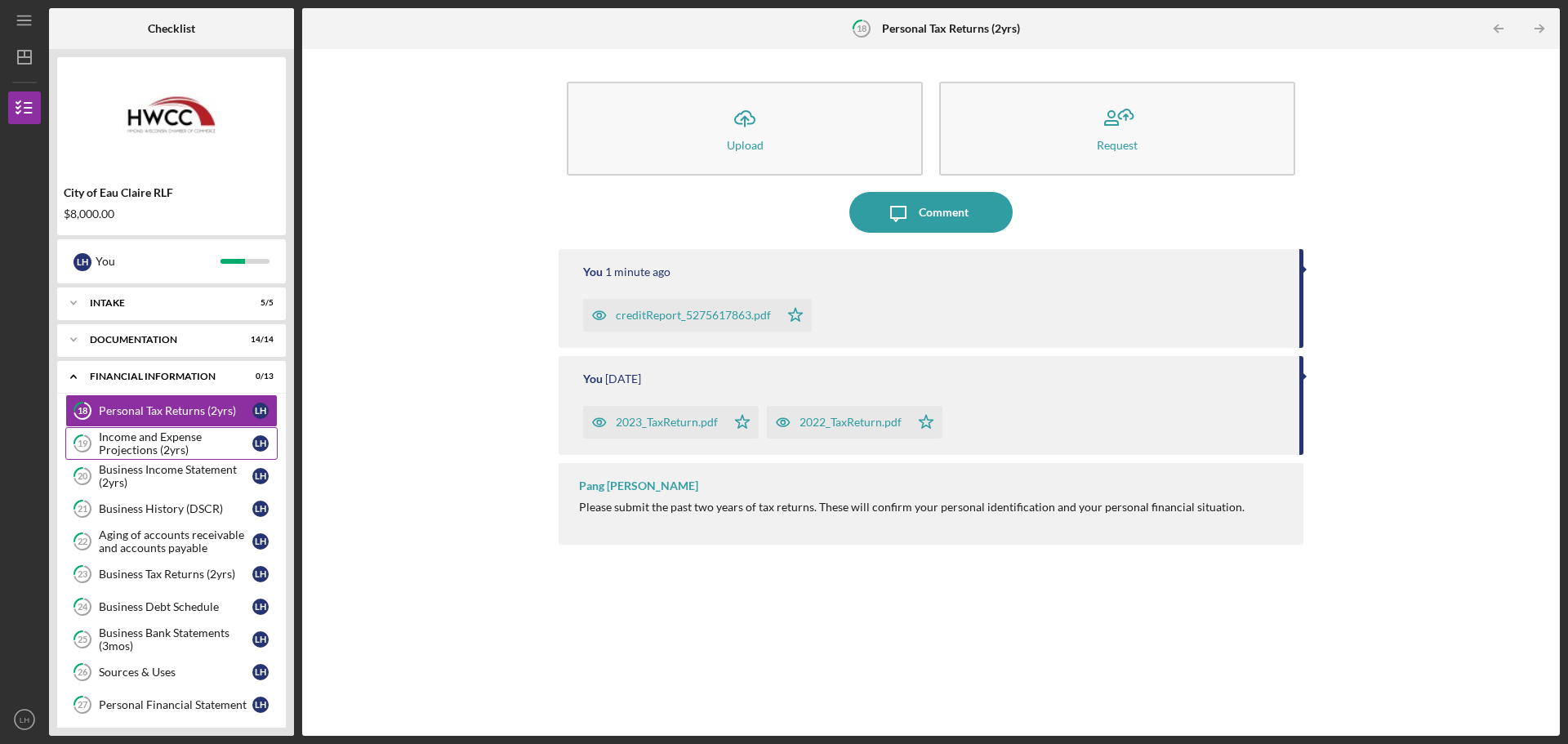
click at [210, 451] on div "Income and Expense Projections (2yrs)" at bounding box center [176, 444] width 154 height 26
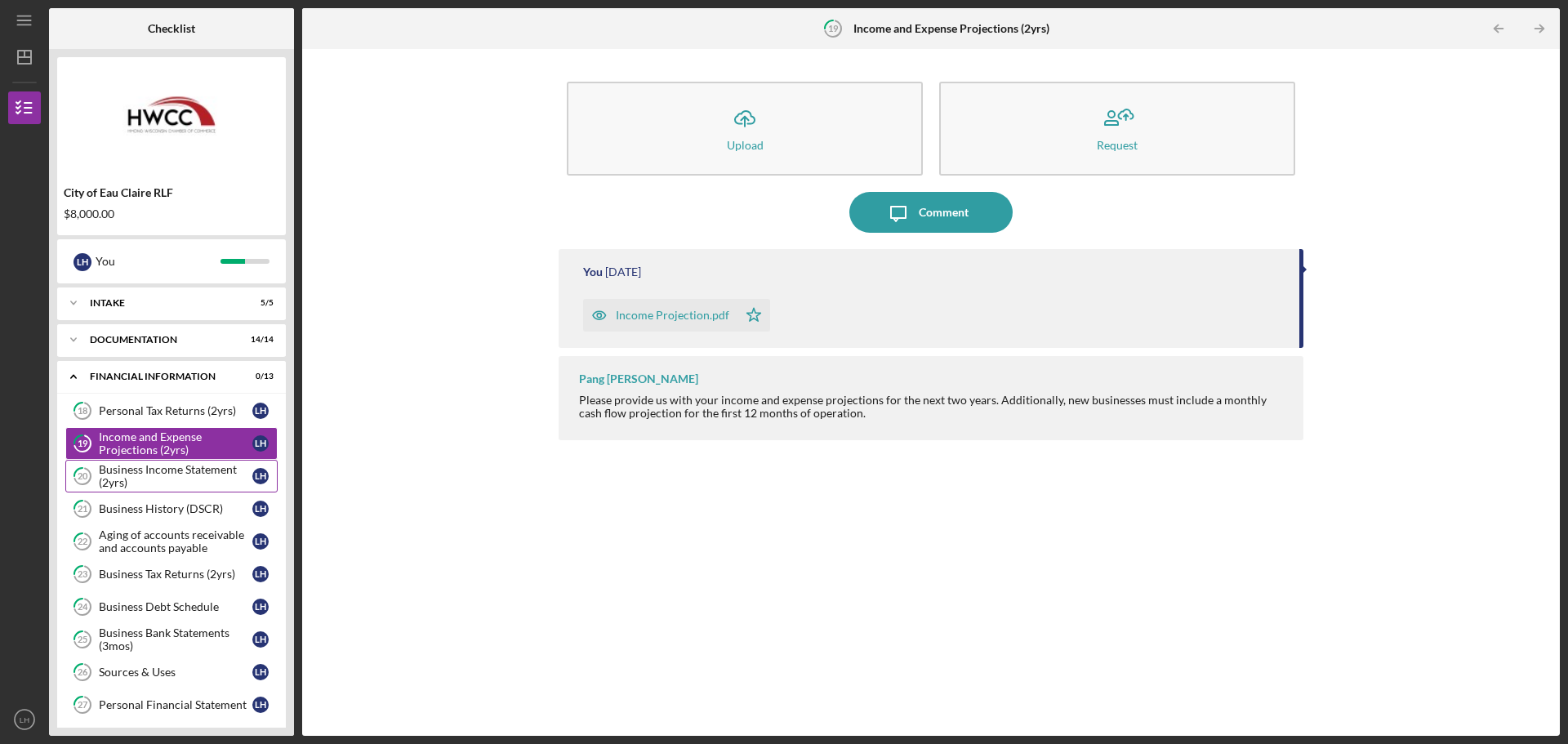
click at [208, 465] on div "Business Income Statement (2yrs)" at bounding box center [176, 476] width 154 height 26
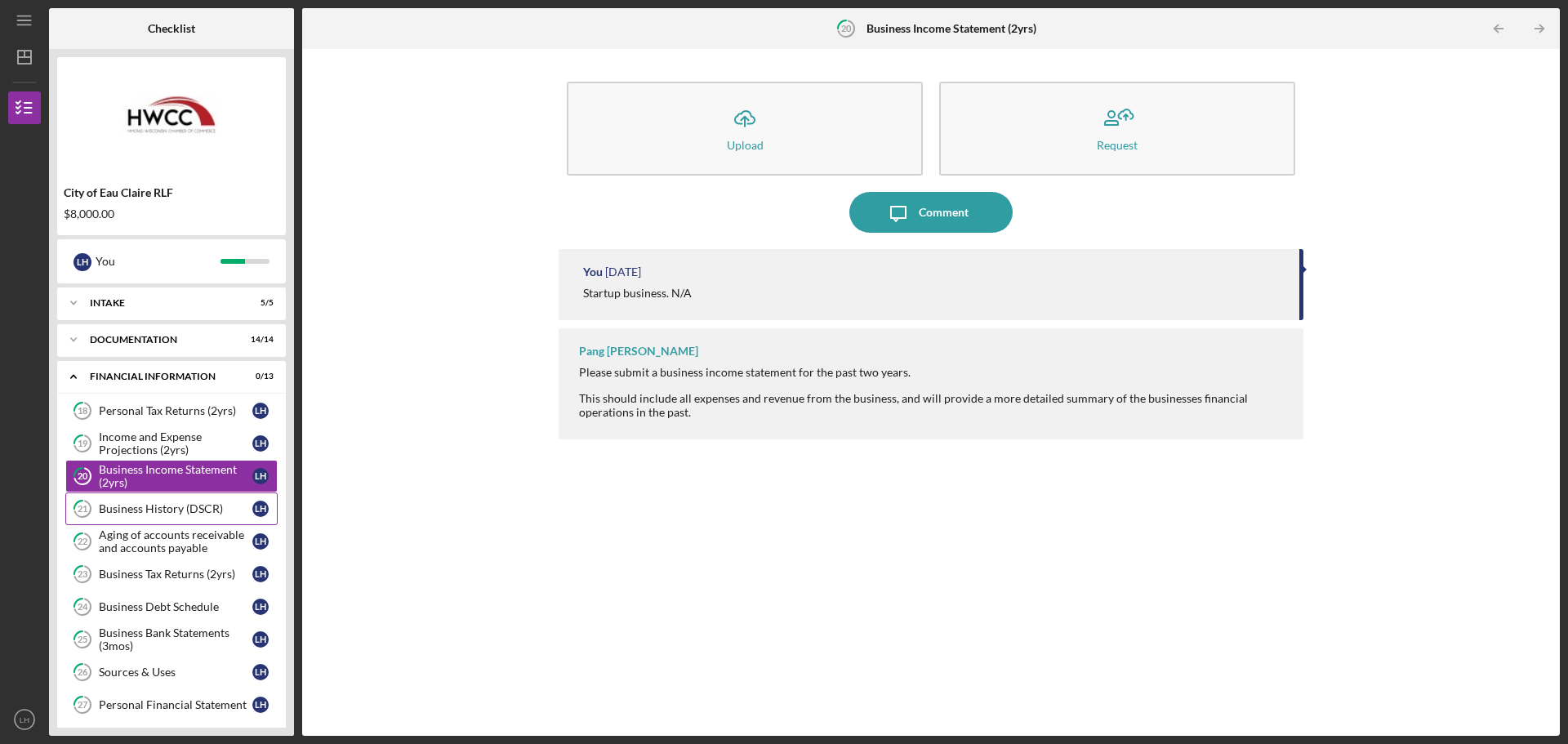
click at [201, 501] on link "21 Business History (DSCR) L H" at bounding box center [171, 509] width 212 height 33
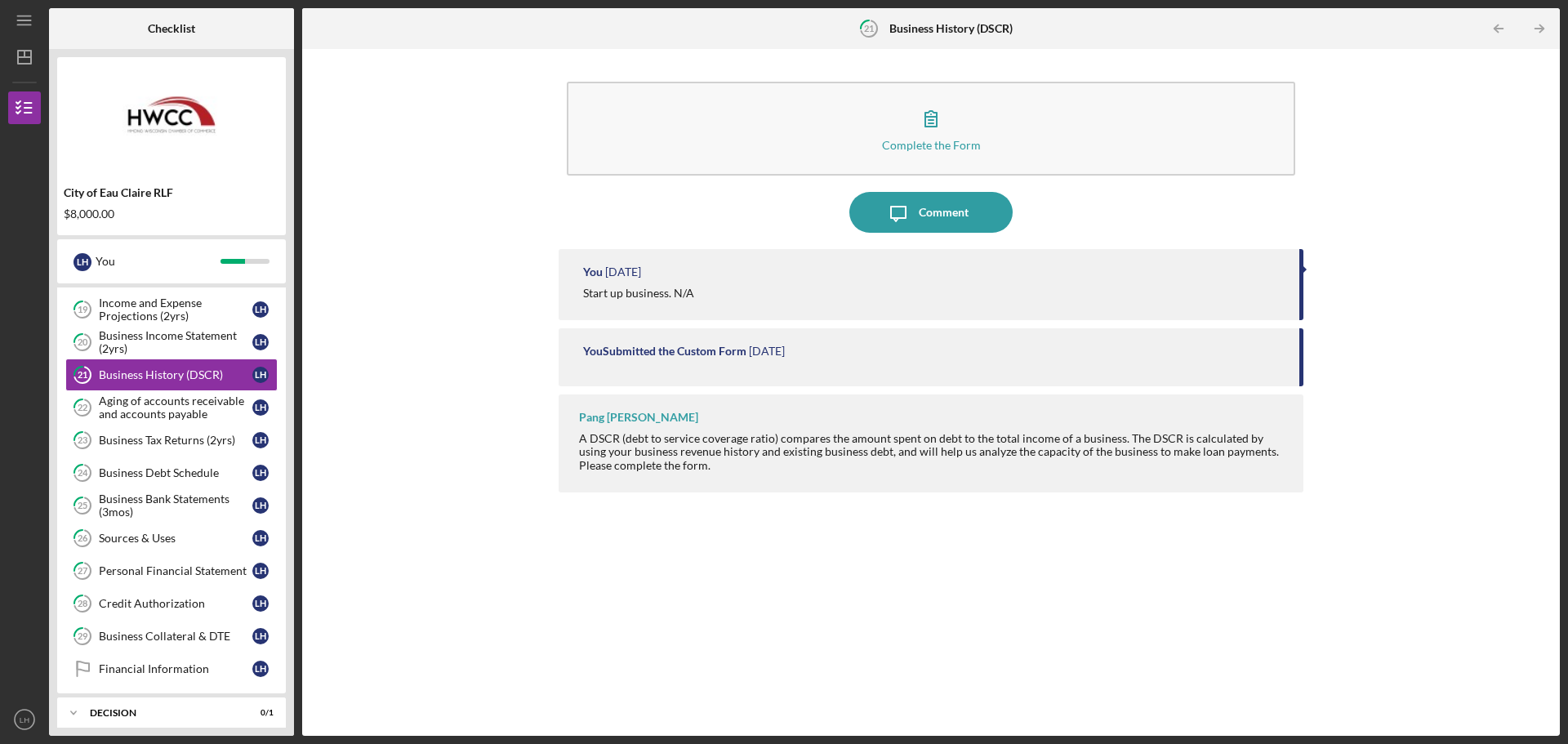
scroll to position [55, 0]
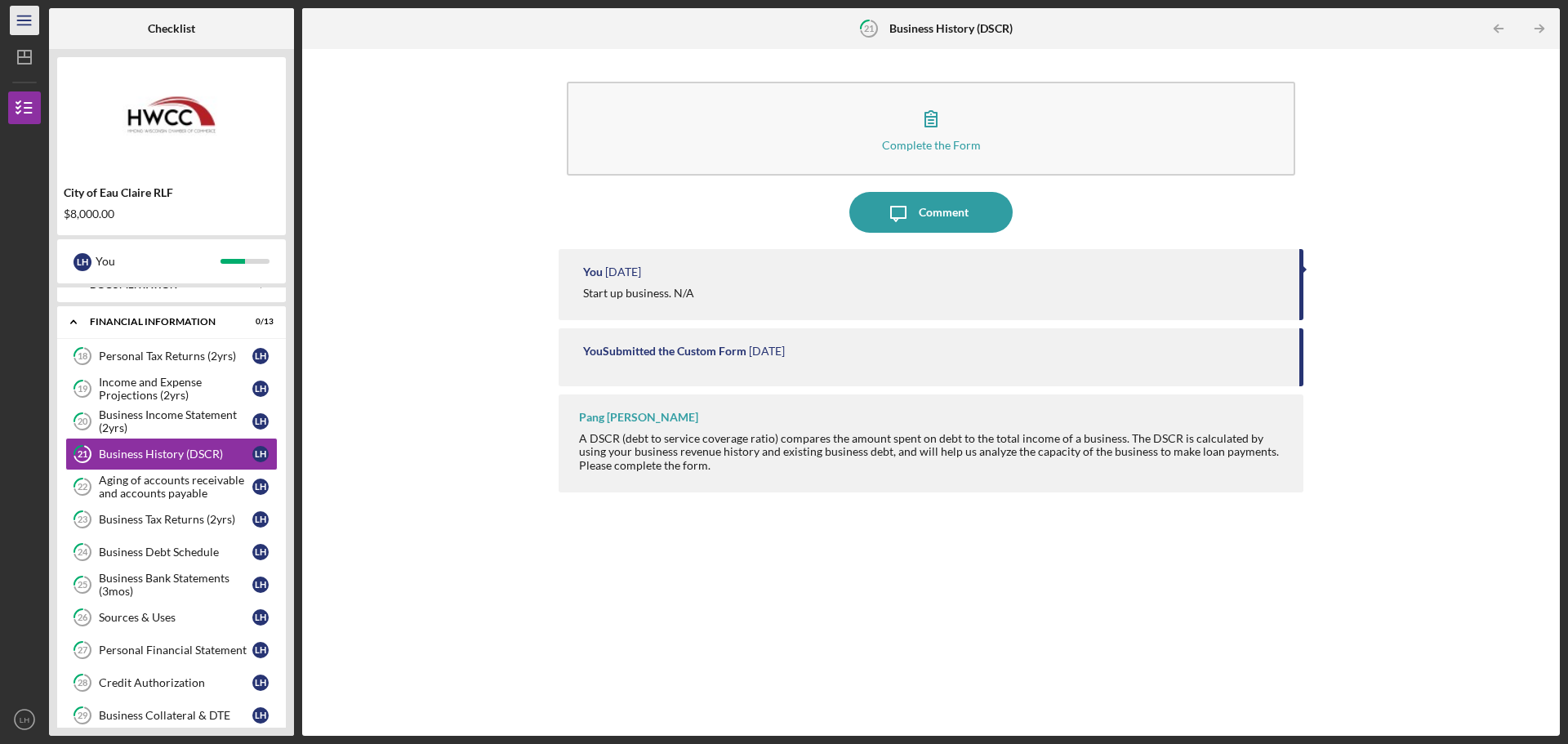
click at [30, 30] on icon "Icon/Menu" at bounding box center [25, 21] width 36 height 36
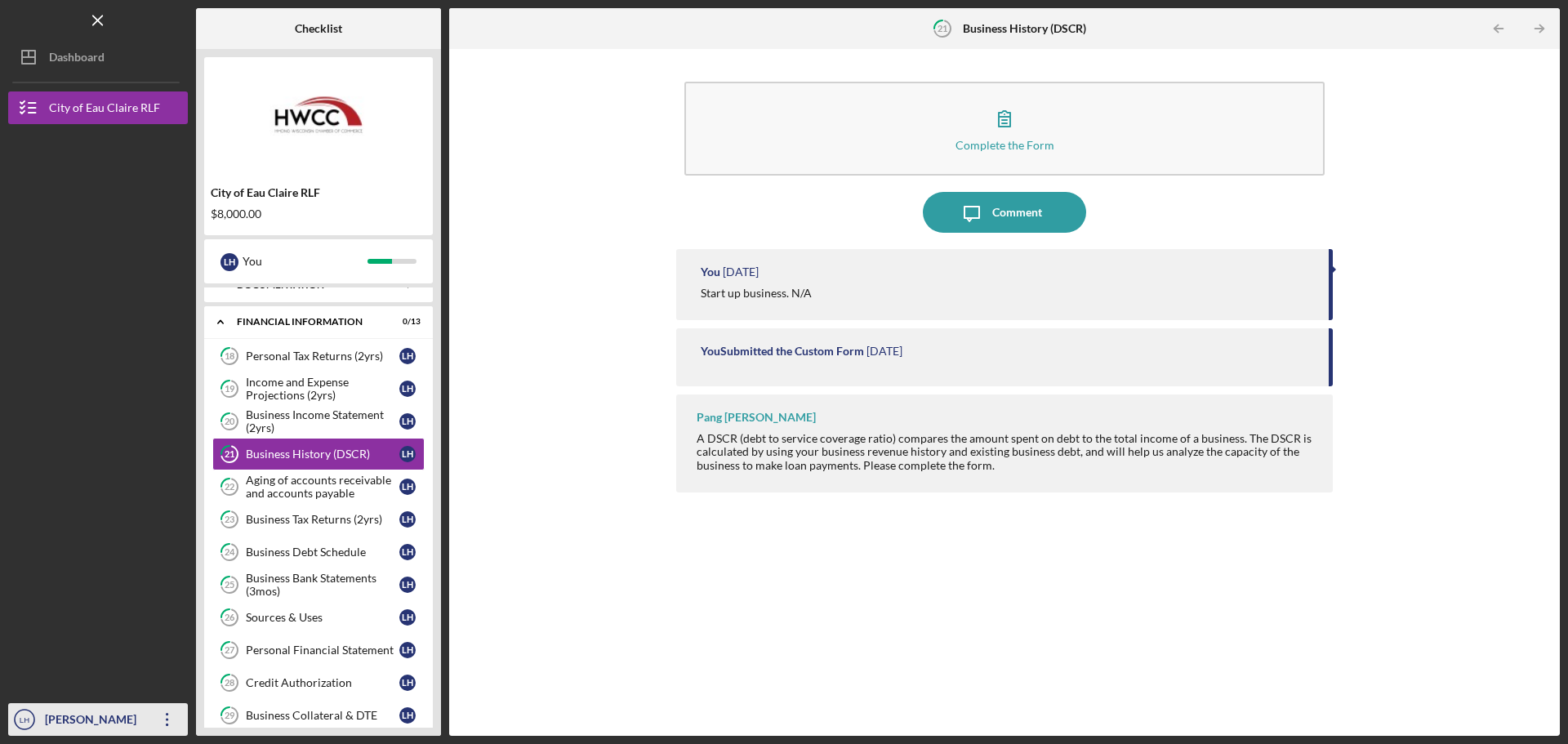
click at [166, 716] on icon "Icon/Overflow" at bounding box center [167, 720] width 41 height 41
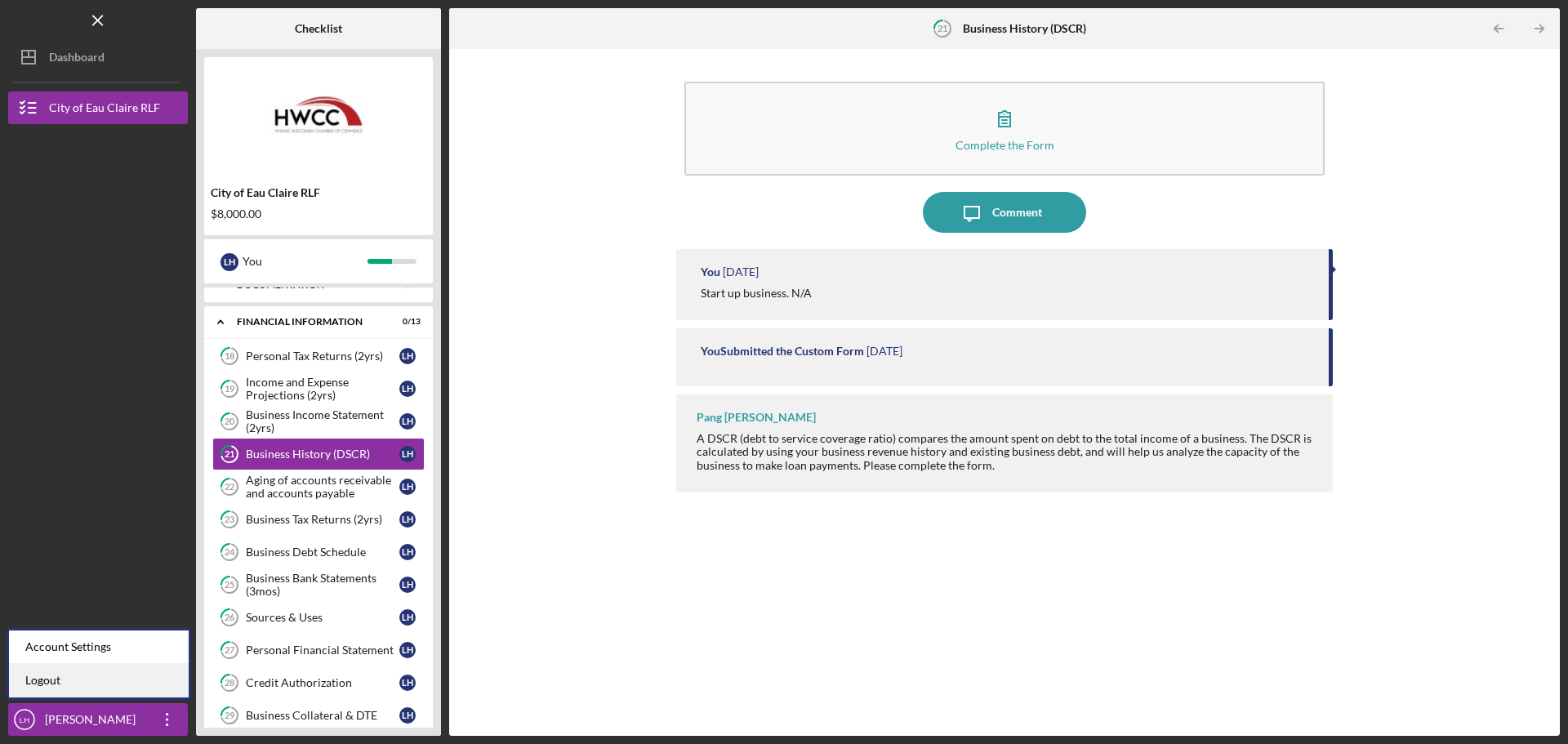
click at [147, 676] on link "Logout" at bounding box center [98, 681] width 179 height 34
